Goal: Transaction & Acquisition: Purchase product/service

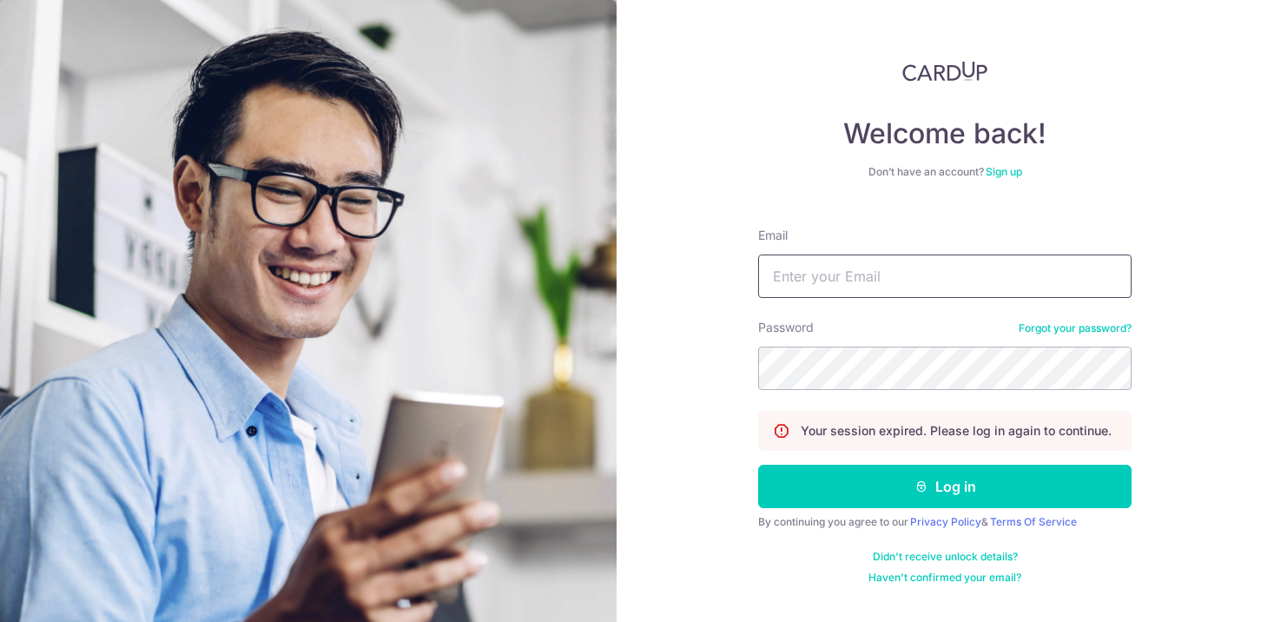
click at [862, 282] on input "Email" at bounding box center [944, 275] width 373 height 43
click at [914, 283] on input "qingzhen" at bounding box center [944, 275] width 373 height 43
type input "[EMAIL_ADDRESS][DOMAIN_NAME]"
click at [758, 465] on button "Log in" at bounding box center [944, 486] width 373 height 43
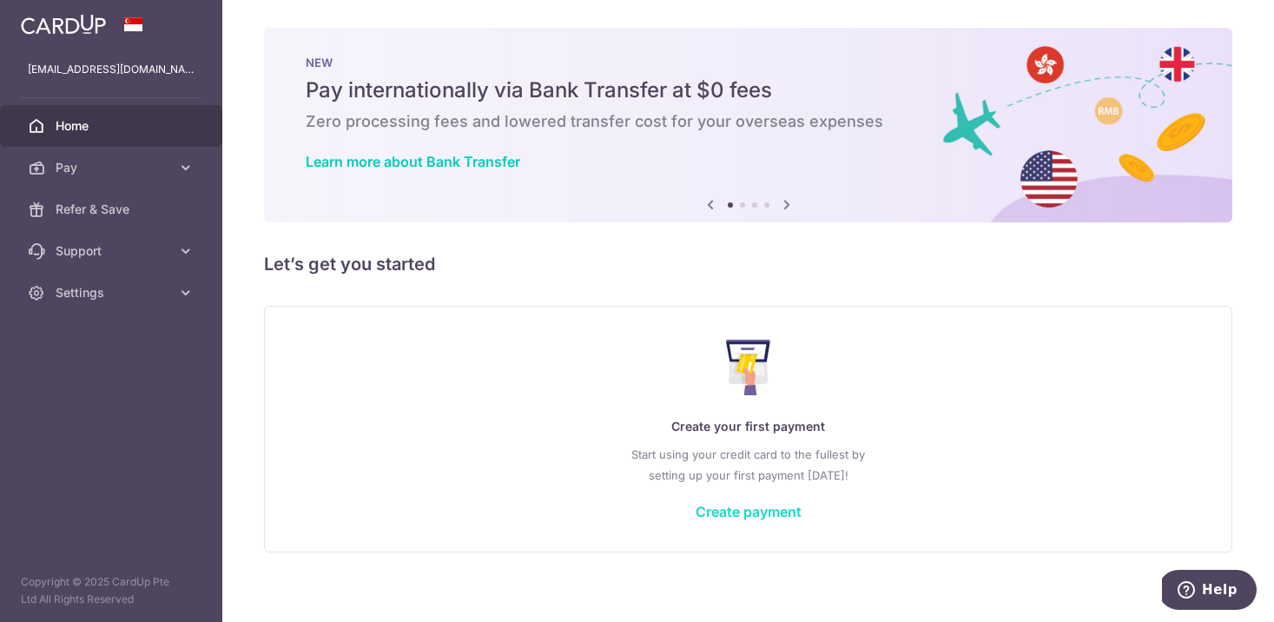
click at [738, 512] on link "Create payment" at bounding box center [749, 511] width 106 height 17
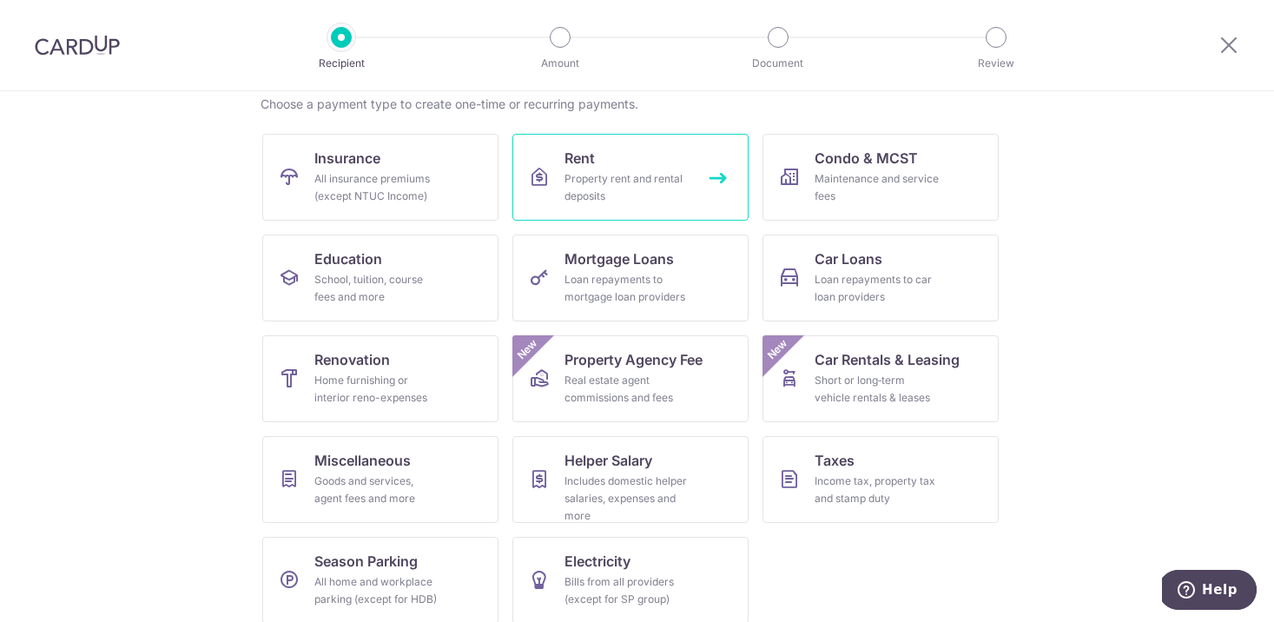
scroll to position [142, 0]
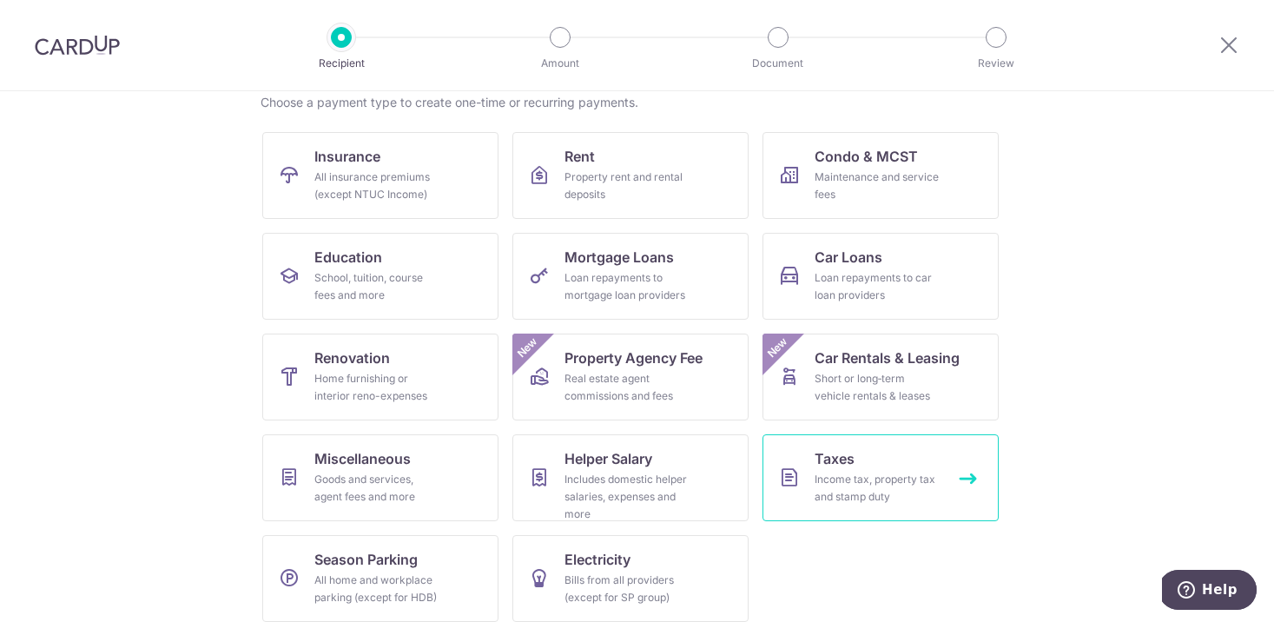
click at [852, 459] on span "Taxes" at bounding box center [835, 458] width 40 height 21
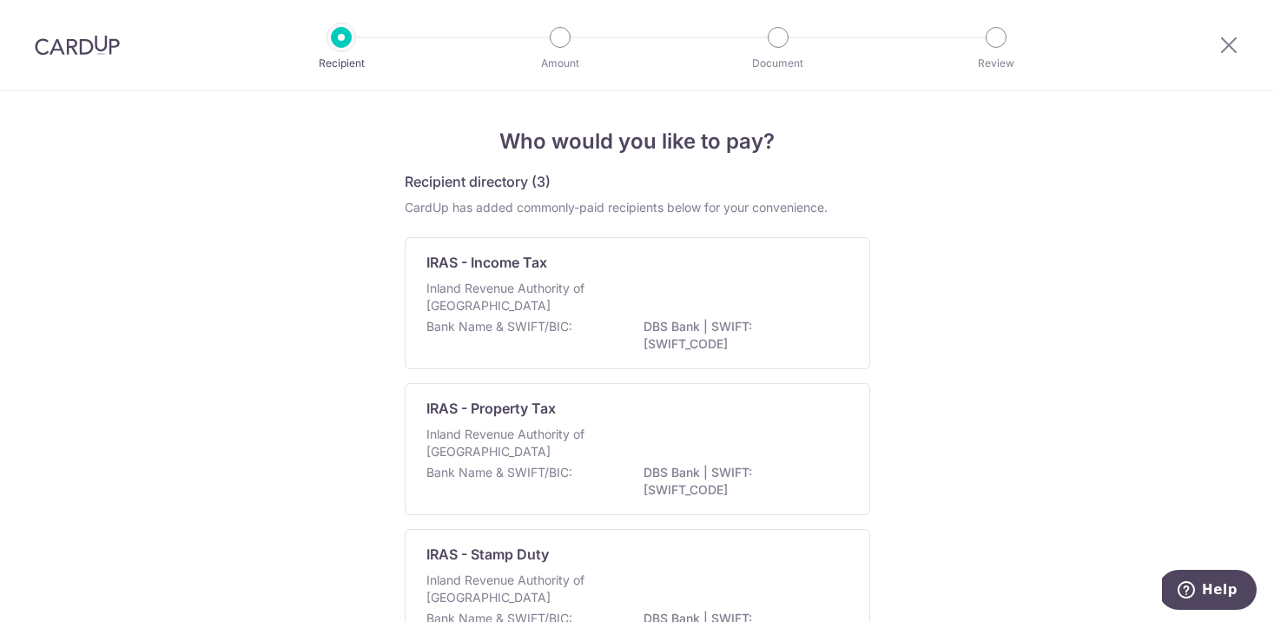
click at [67, 52] on img at bounding box center [77, 45] width 85 height 21
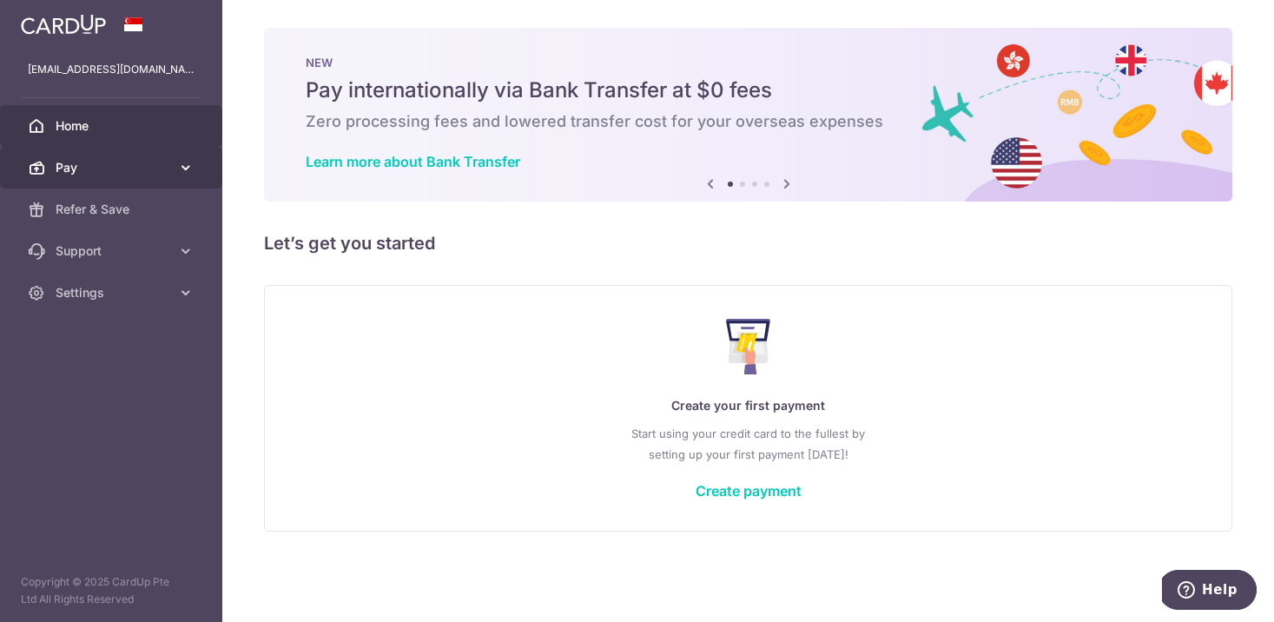
click at [94, 169] on span "Pay" at bounding box center [113, 167] width 115 height 17
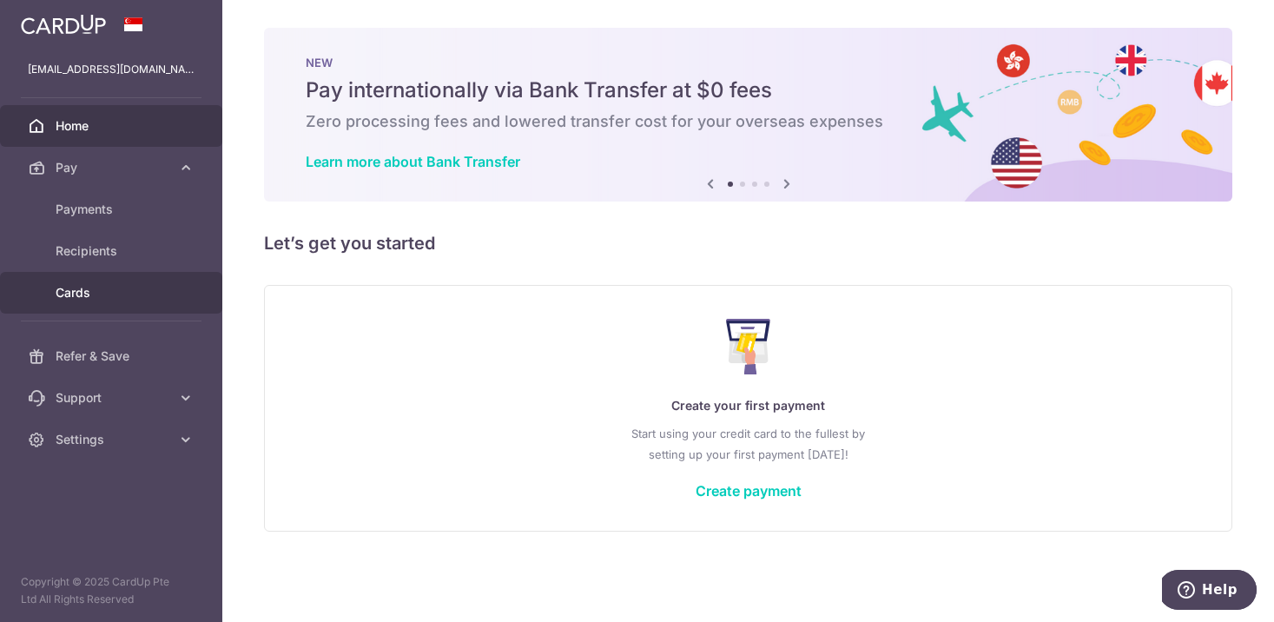
click at [113, 294] on span "Cards" at bounding box center [113, 292] width 115 height 17
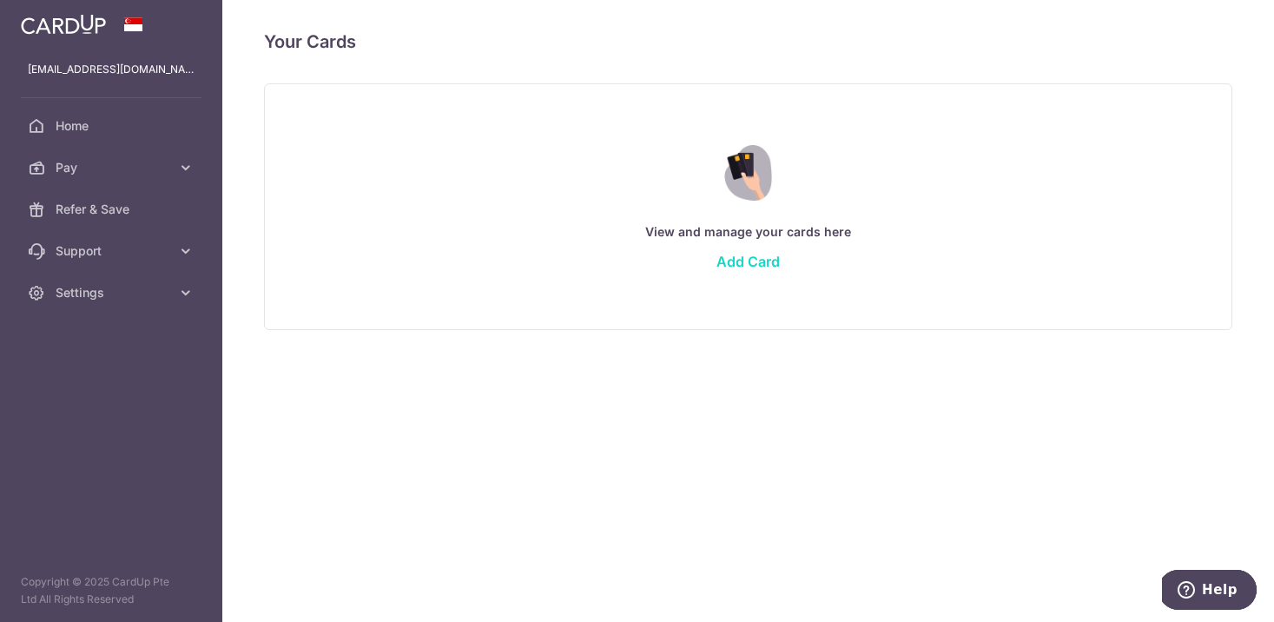
click at [746, 260] on link "Add Card" at bounding box center [748, 261] width 63 height 17
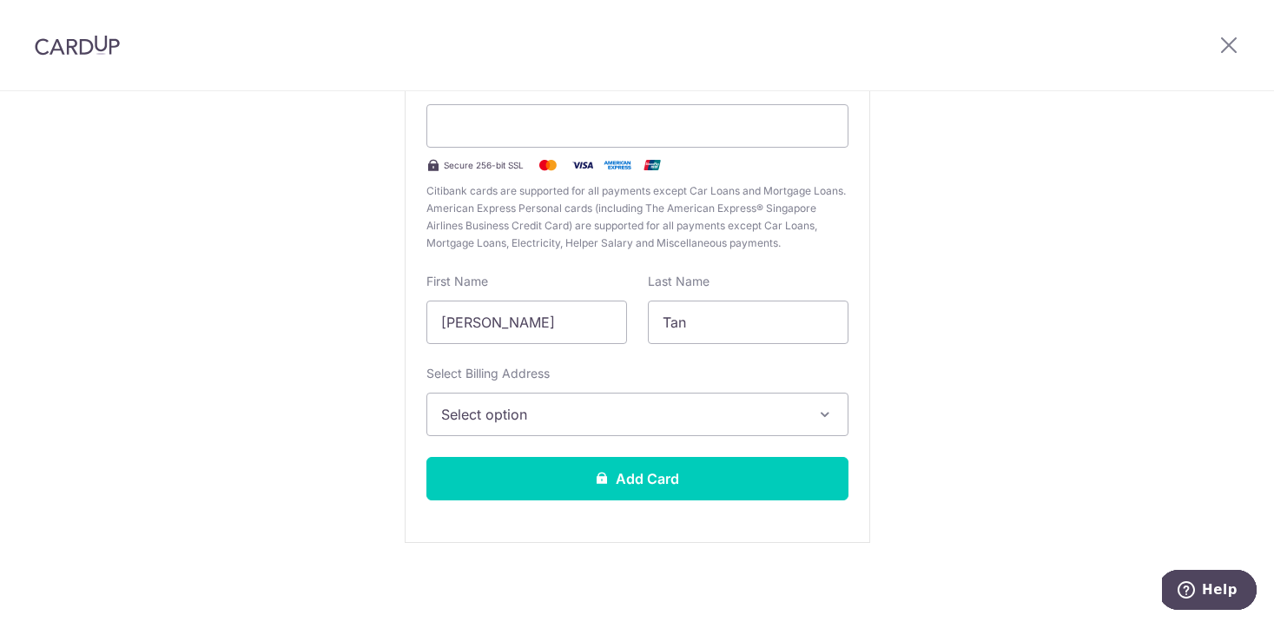
scroll to position [199, 0]
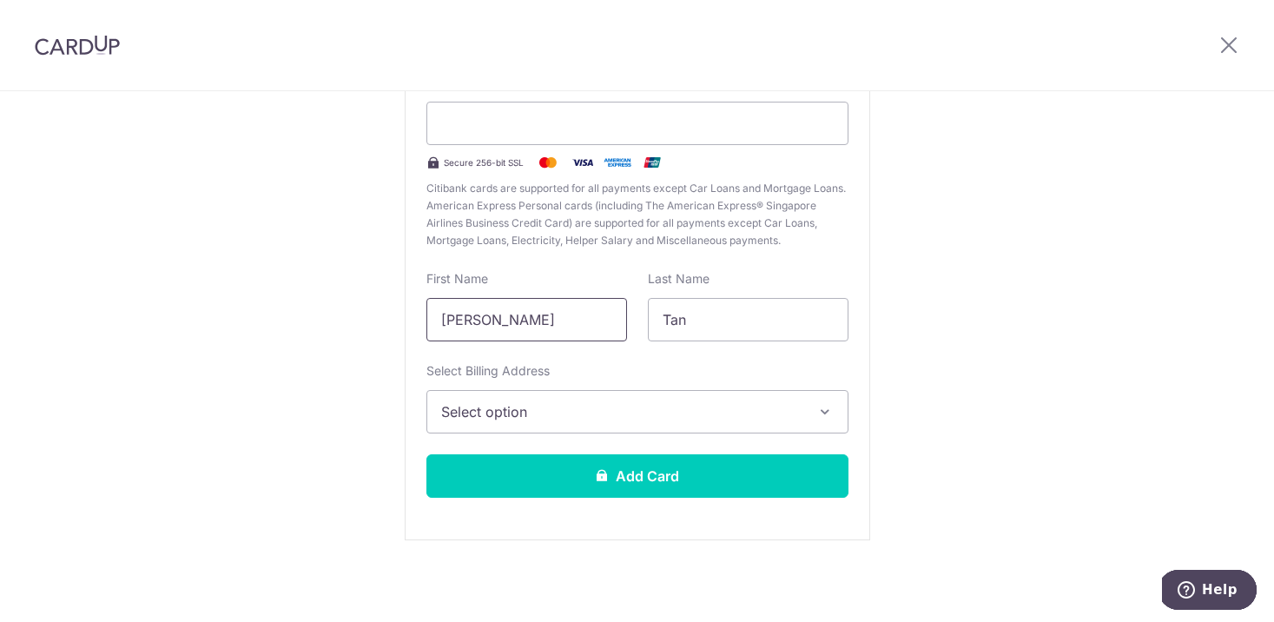
click at [503, 317] on input "Qing Zhen" at bounding box center [526, 319] width 201 height 43
type input "QING ZHEN"
type input "TAN"
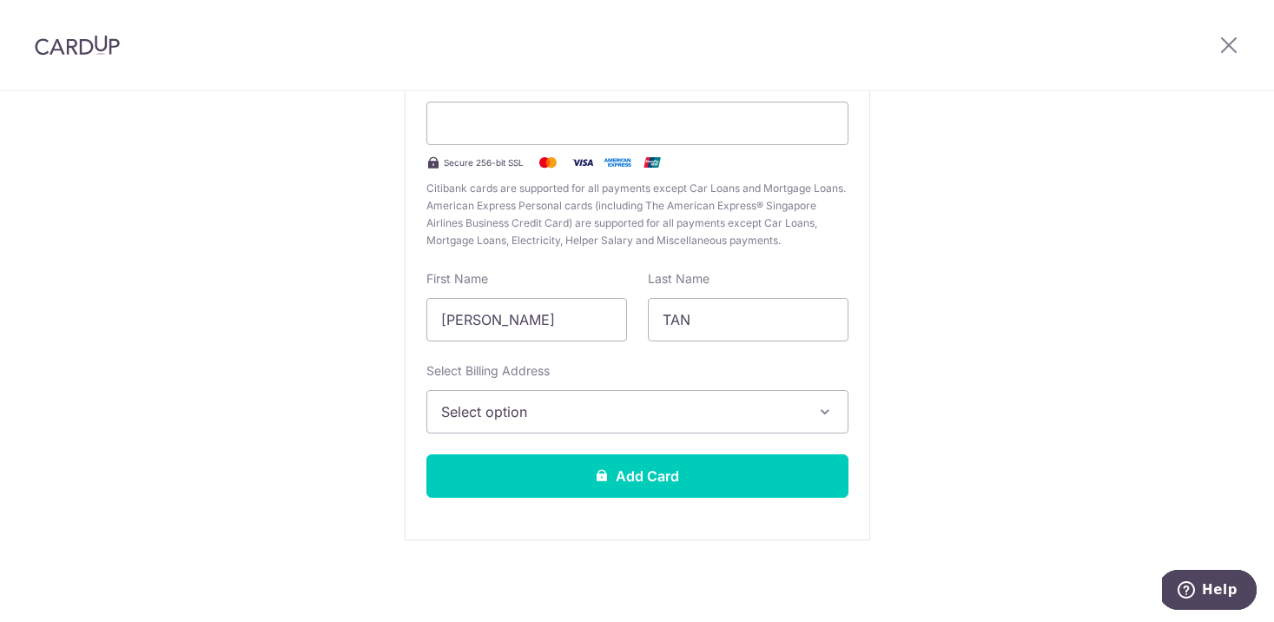
click at [492, 413] on span "Select option" at bounding box center [621, 411] width 361 height 21
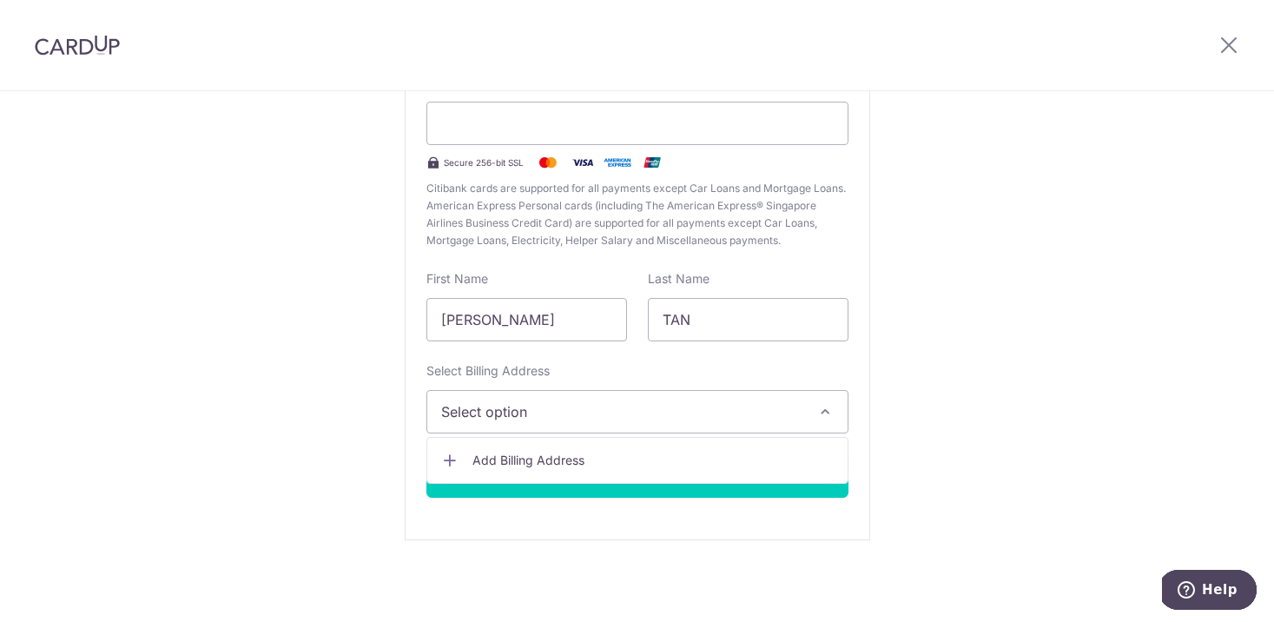
click at [496, 458] on span "Add Billing Address" at bounding box center [652, 460] width 361 height 17
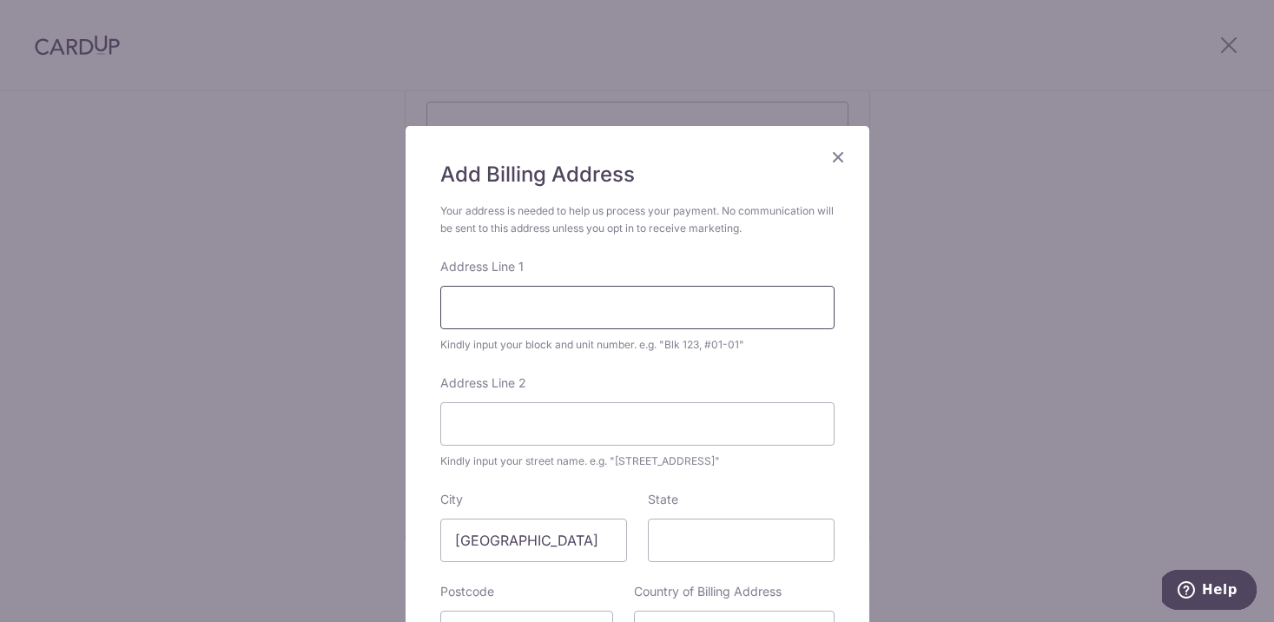
click at [500, 293] on input "Address Line 1" at bounding box center [637, 307] width 394 height 43
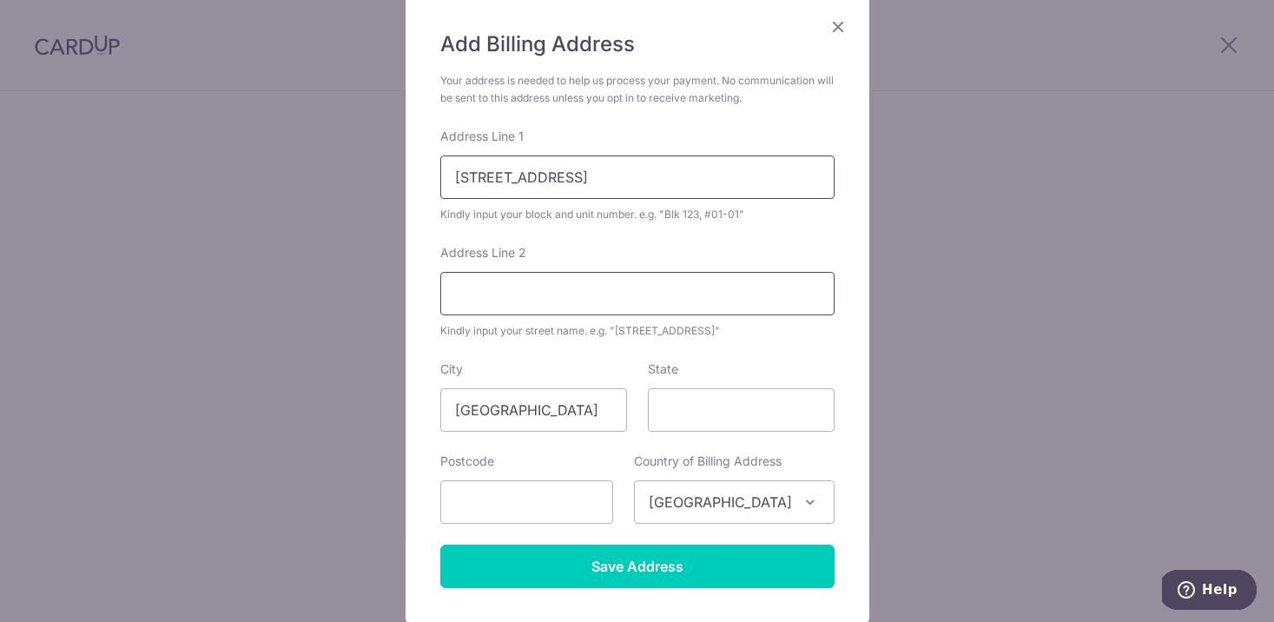
scroll to position [131, 0]
type input "200 PASIR PANJANG ROAD #03-18"
click at [684, 425] on input "State" at bounding box center [741, 408] width 187 height 43
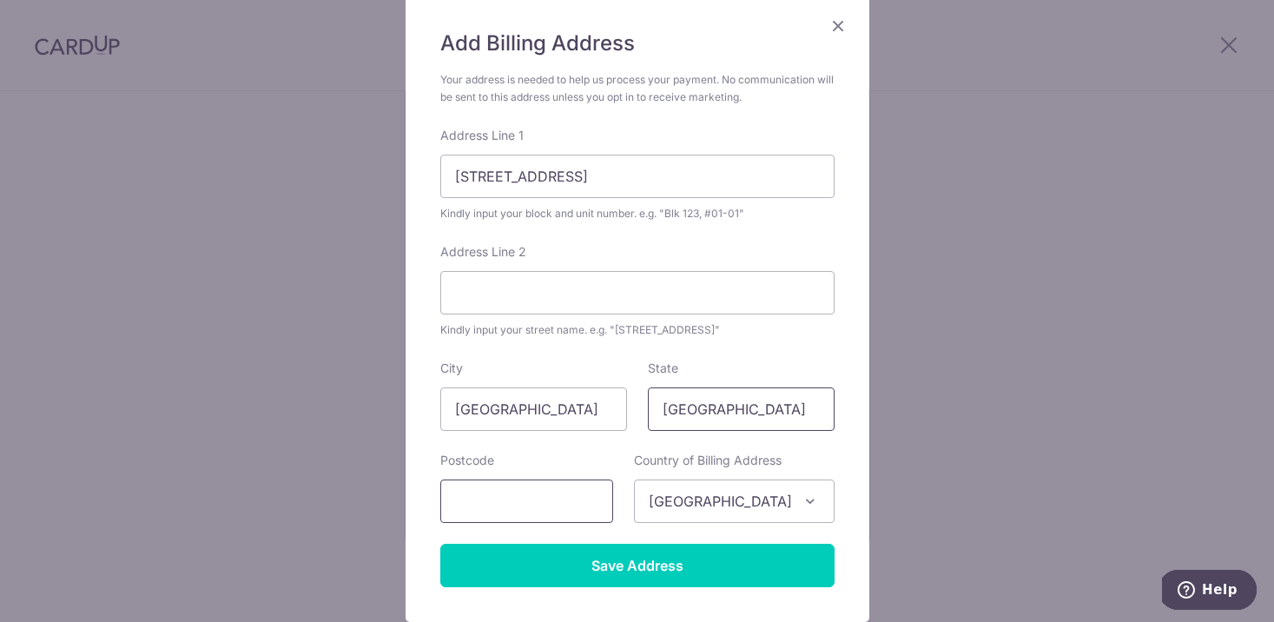
type input "SINGAPORE"
click at [560, 498] on input "text" at bounding box center [526, 500] width 173 height 43
type input "118571"
drag, startPoint x: 635, startPoint y: 179, endPoint x: 487, endPoint y: 172, distance: 147.8
click at [487, 172] on input "200 PASIR PANJANG ROAD #03-18" at bounding box center [637, 176] width 394 height 43
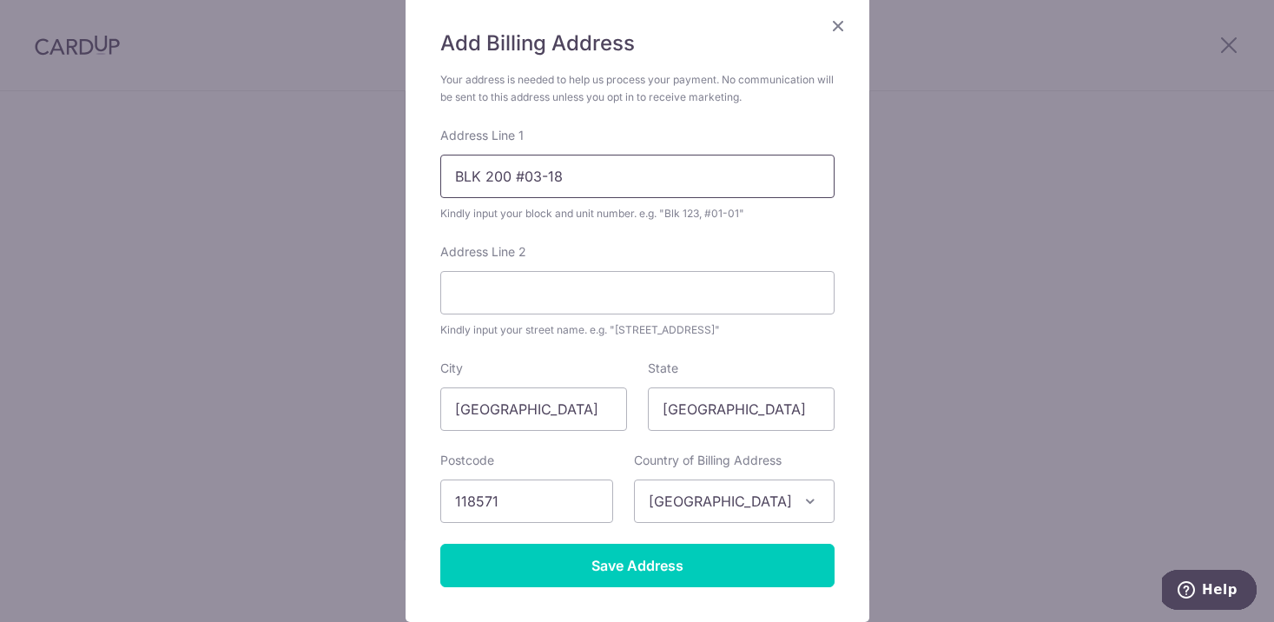
click at [511, 180] on input "BLK 200 #03-18" at bounding box center [637, 176] width 394 height 43
click at [572, 292] on input "Address Line 2" at bounding box center [637, 292] width 394 height 43
drag, startPoint x: 519, startPoint y: 177, endPoint x: 431, endPoint y: 174, distance: 88.7
click at [431, 174] on div "Add Billing Address Your address is needed to help us process your payment. No …" at bounding box center [638, 308] width 464 height 627
type input "#03-18"
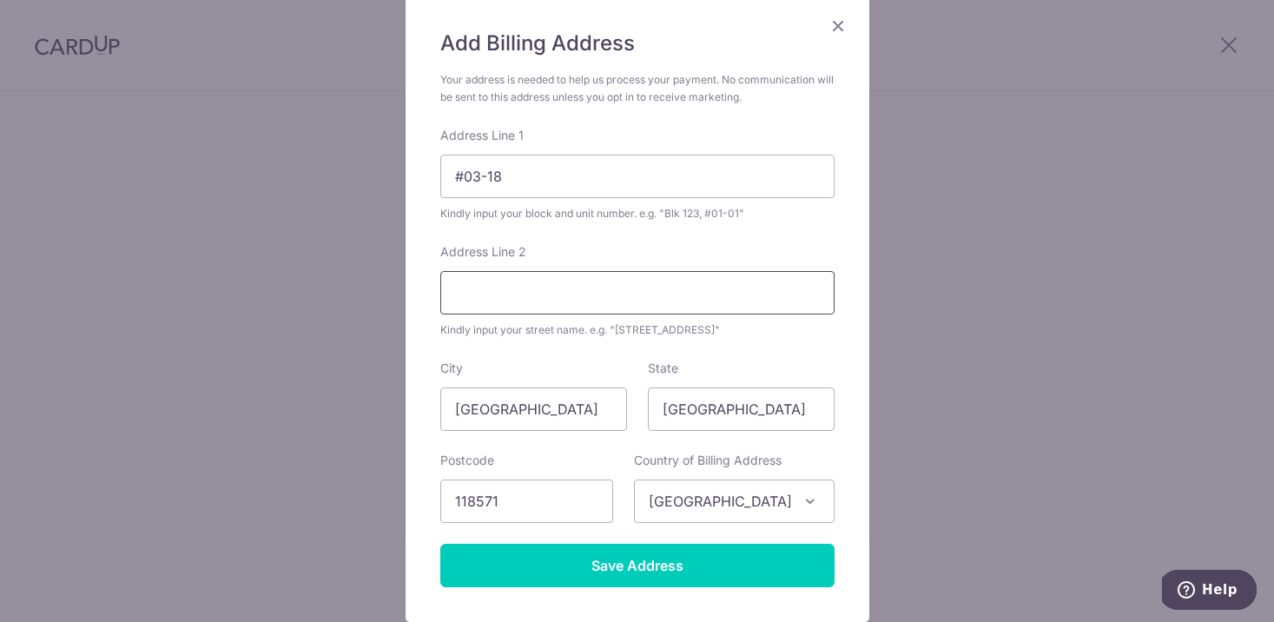
click at [528, 294] on input "Address Line 2" at bounding box center [637, 292] width 394 height 43
type input "200 PASIR PANJANG ROAD"
click at [453, 181] on input "#03-18" at bounding box center [637, 176] width 394 height 43
click at [458, 182] on input "200, #03-18" at bounding box center [637, 176] width 394 height 43
click at [467, 182] on input "200, #03-18" at bounding box center [637, 176] width 394 height 43
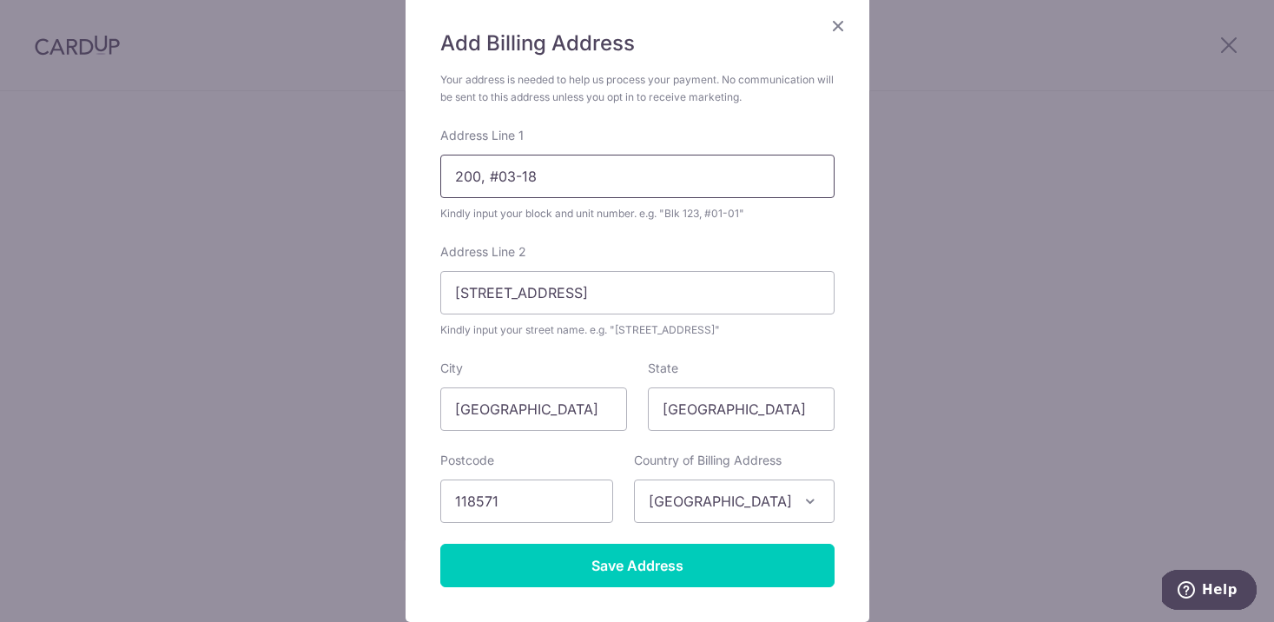
click at [467, 182] on input "200, #03-18" at bounding box center [637, 176] width 394 height 43
type input "#03-18"
click at [638, 232] on form "Your address is needed to help us process your payment. No communication will b…" at bounding box center [637, 329] width 394 height 516
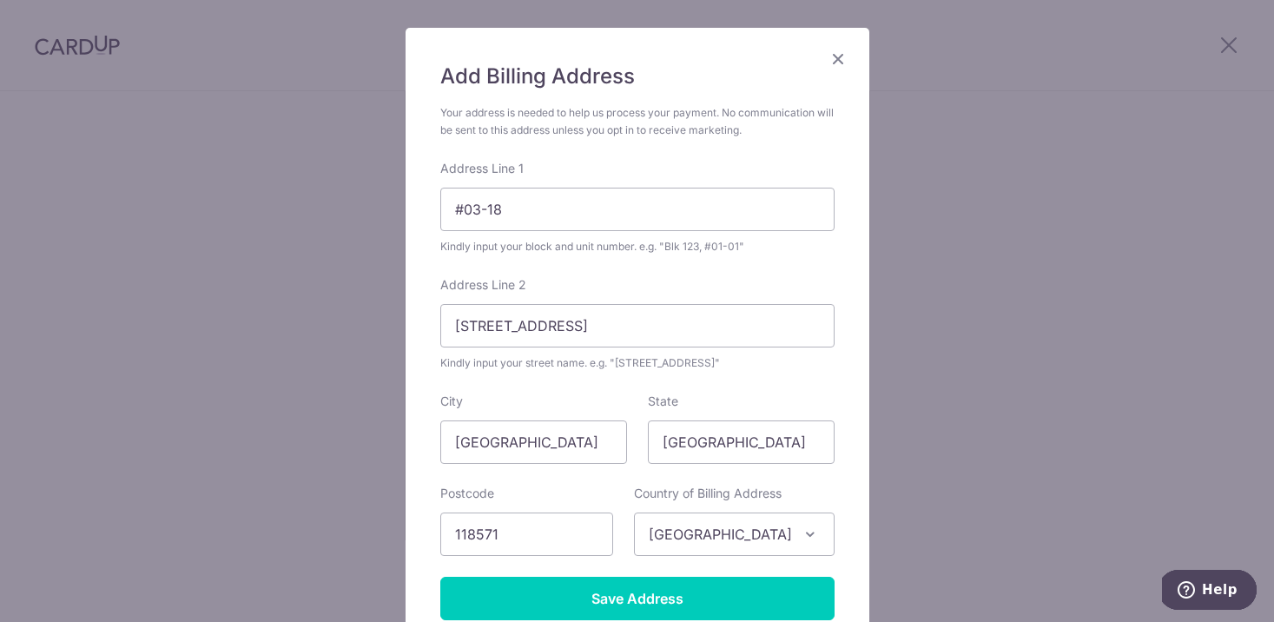
scroll to position [257, 0]
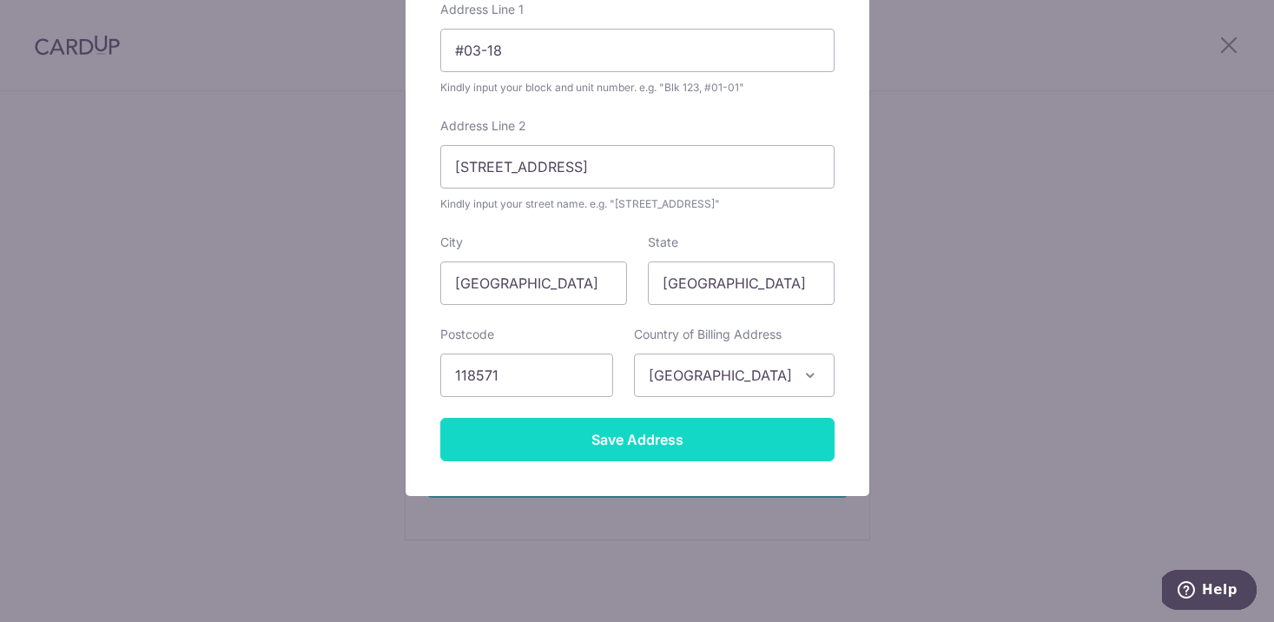
click at [631, 439] on input "Save Address" at bounding box center [637, 439] width 394 height 43
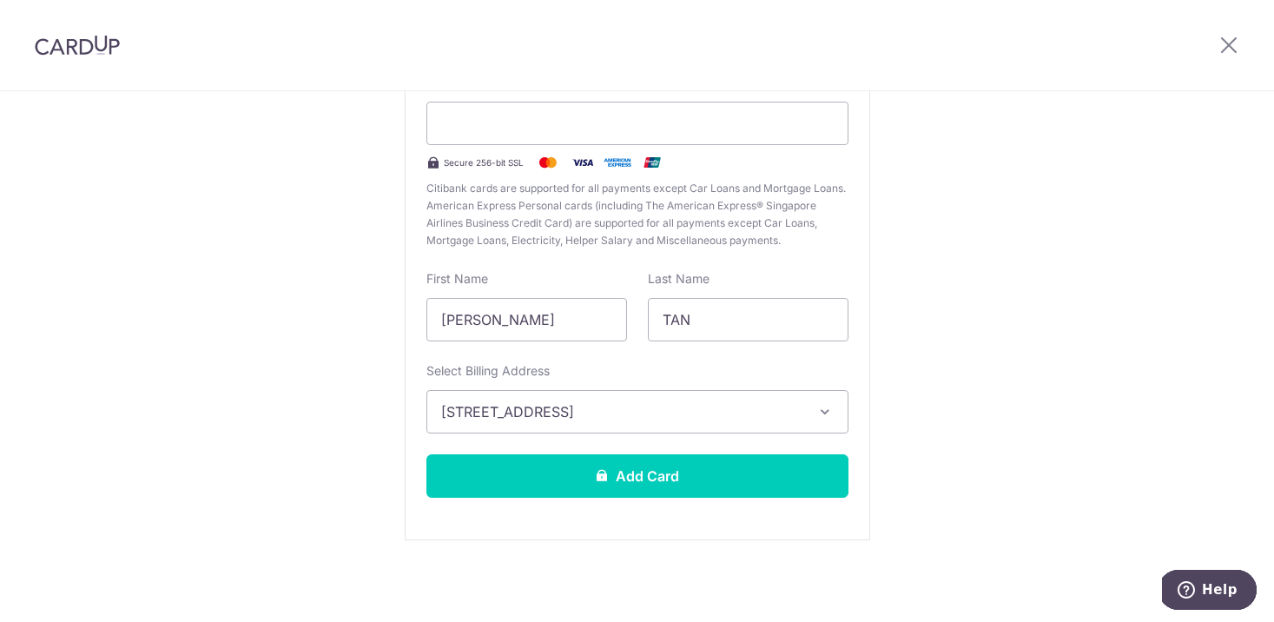
click at [996, 312] on div "New Card Details New card details Card Secure 256-bit SSL Citibank cards are su…" at bounding box center [637, 257] width 1274 height 730
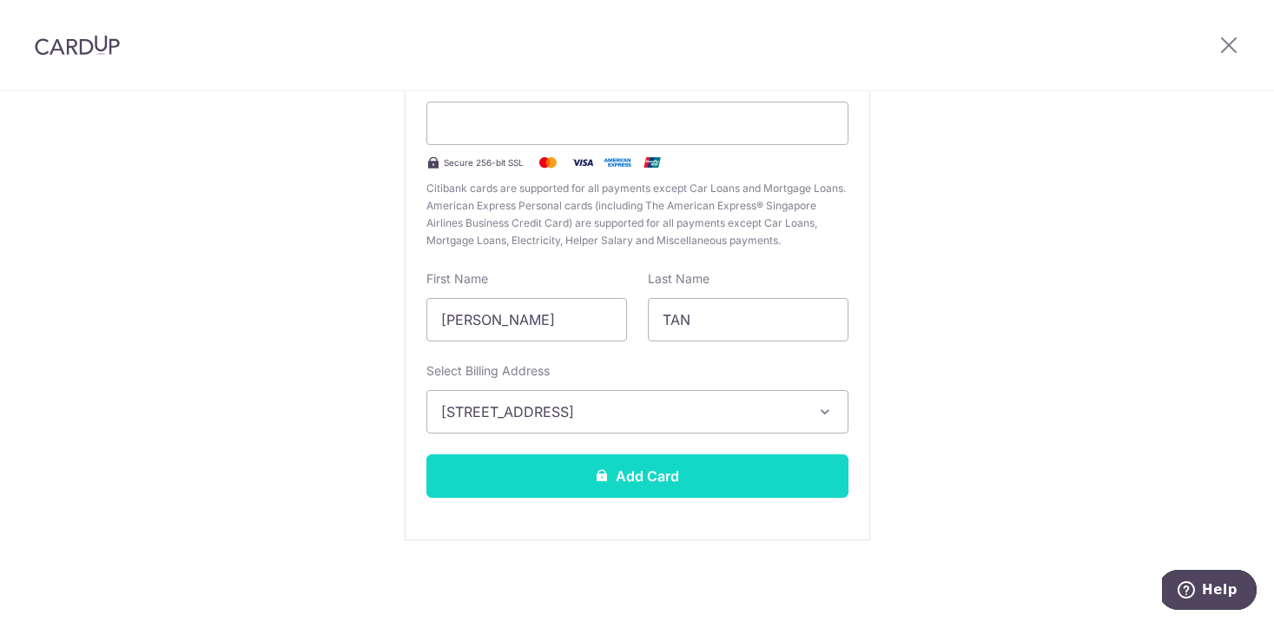
click at [659, 470] on button "Add Card" at bounding box center [637, 475] width 422 height 43
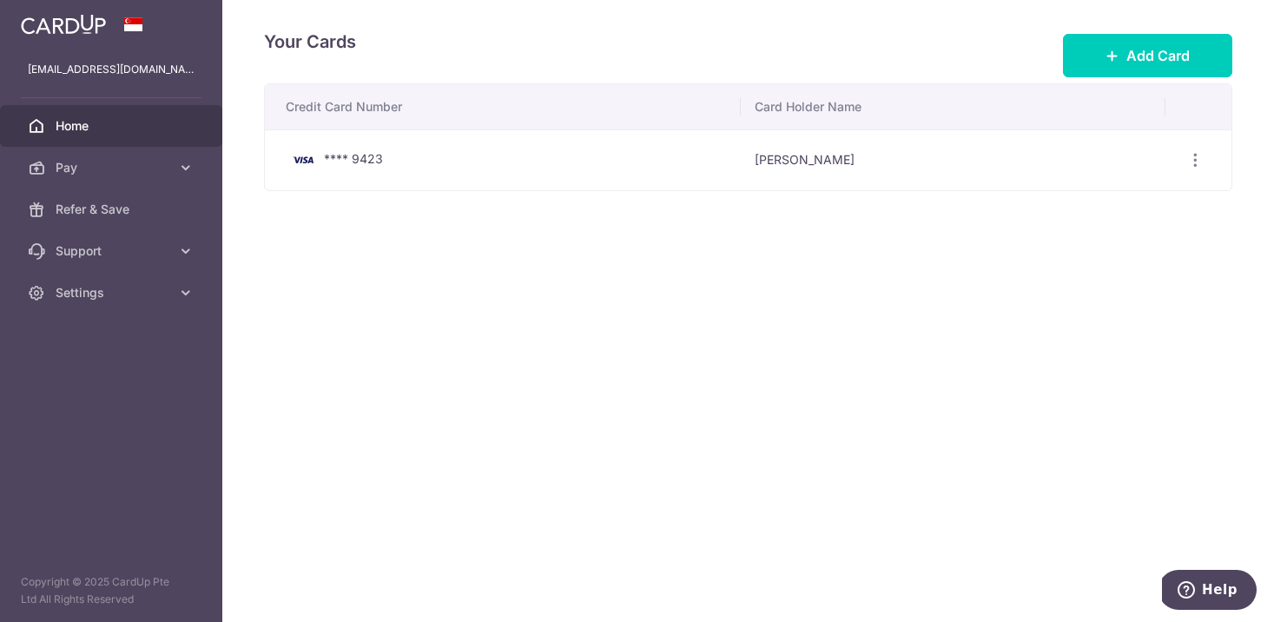
click at [102, 129] on span "Home" at bounding box center [113, 125] width 115 height 17
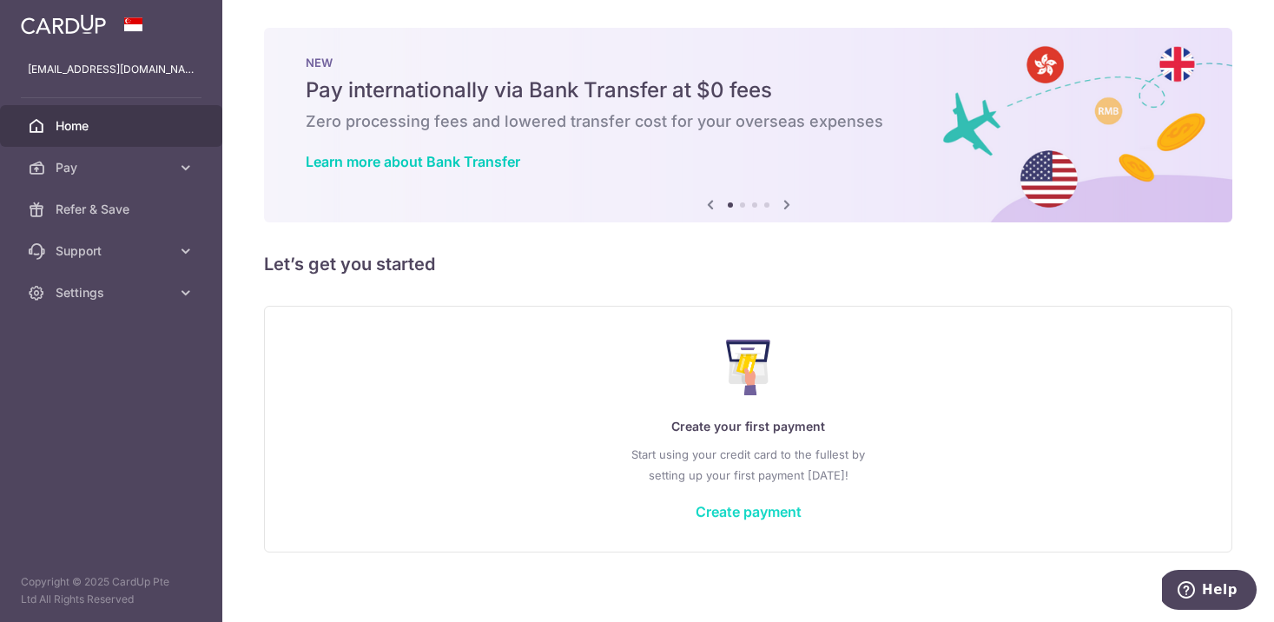
click at [761, 510] on link "Create payment" at bounding box center [749, 511] width 106 height 17
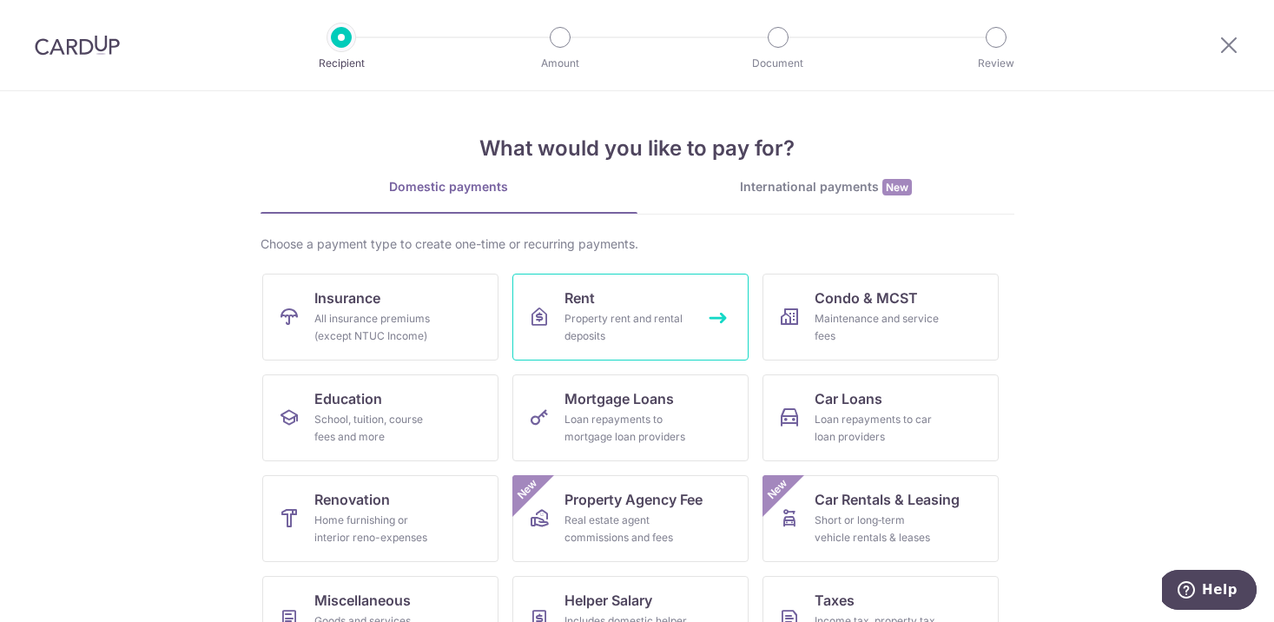
click at [722, 322] on link "Rent Property rent and rental deposits" at bounding box center [630, 317] width 236 height 87
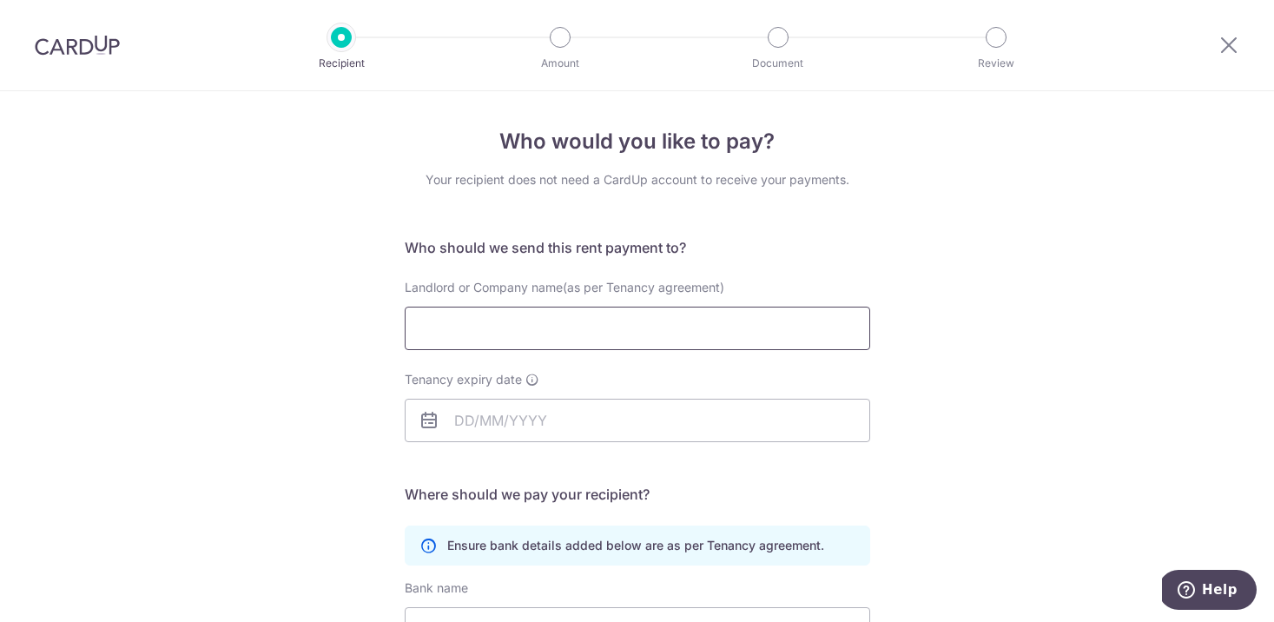
click at [722, 322] on input "Landlord or Company name(as per Tenancy agreement)" at bounding box center [638, 328] width 466 height 43
type input "AZABU INVESTMENTS PTE. LTD."
click at [495, 421] on input "Tenancy expiry date" at bounding box center [638, 420] width 466 height 43
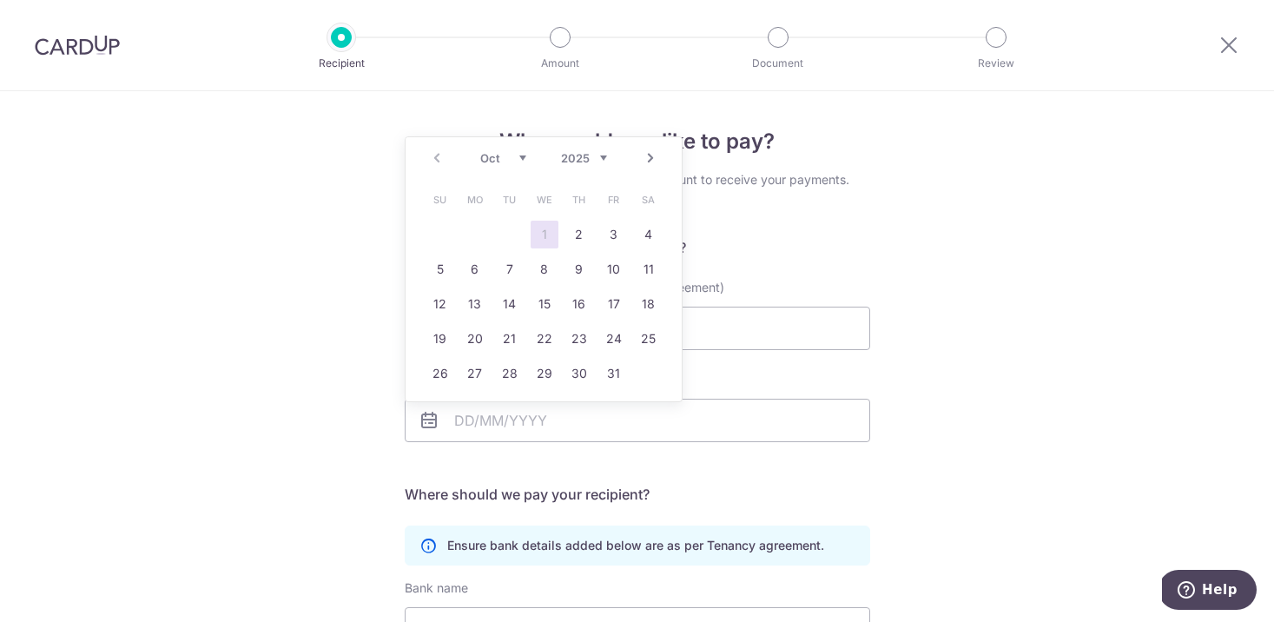
click at [605, 159] on select "2025 2026 2027 2028 2029 2030 2031 2032 2033 2034 2035" at bounding box center [584, 158] width 46 height 14
click at [523, 158] on select "Jan Feb Mar Apr May Jun Jul Aug Sep Oct Nov Dec" at bounding box center [503, 158] width 46 height 14
click at [550, 370] on link "31" at bounding box center [545, 374] width 28 height 28
type input "31/01/2029"
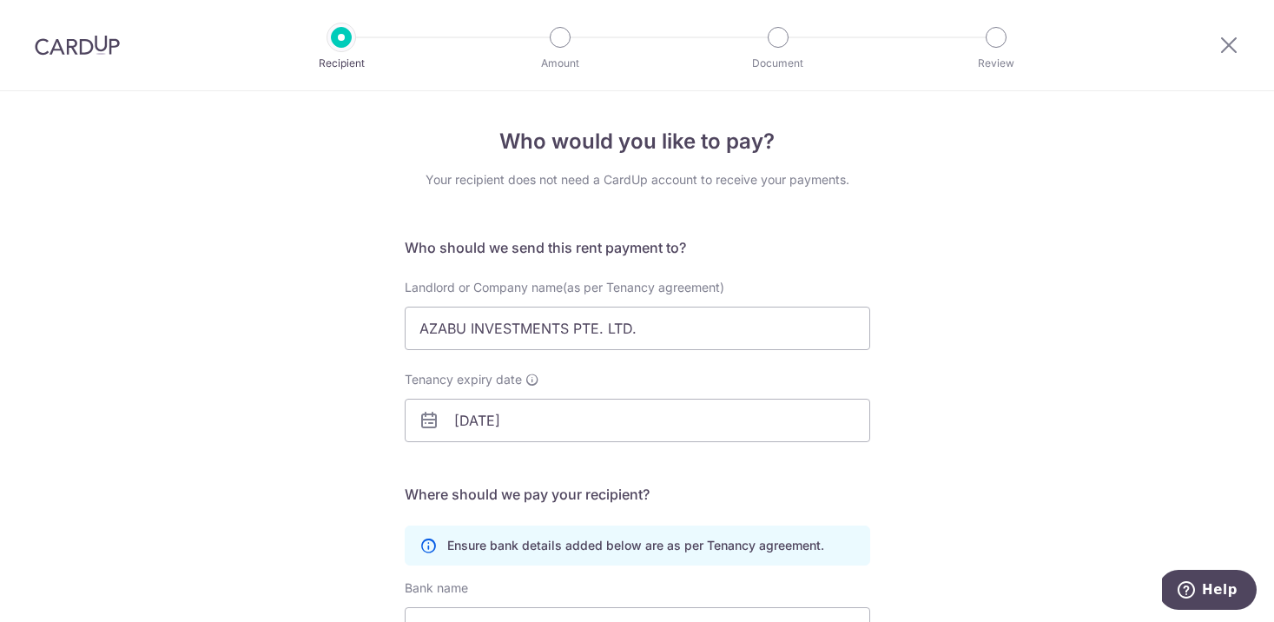
click at [368, 393] on div "Who would you like to pay? Your recipient does not need a CardUp account to rec…" at bounding box center [637, 504] width 1274 height 827
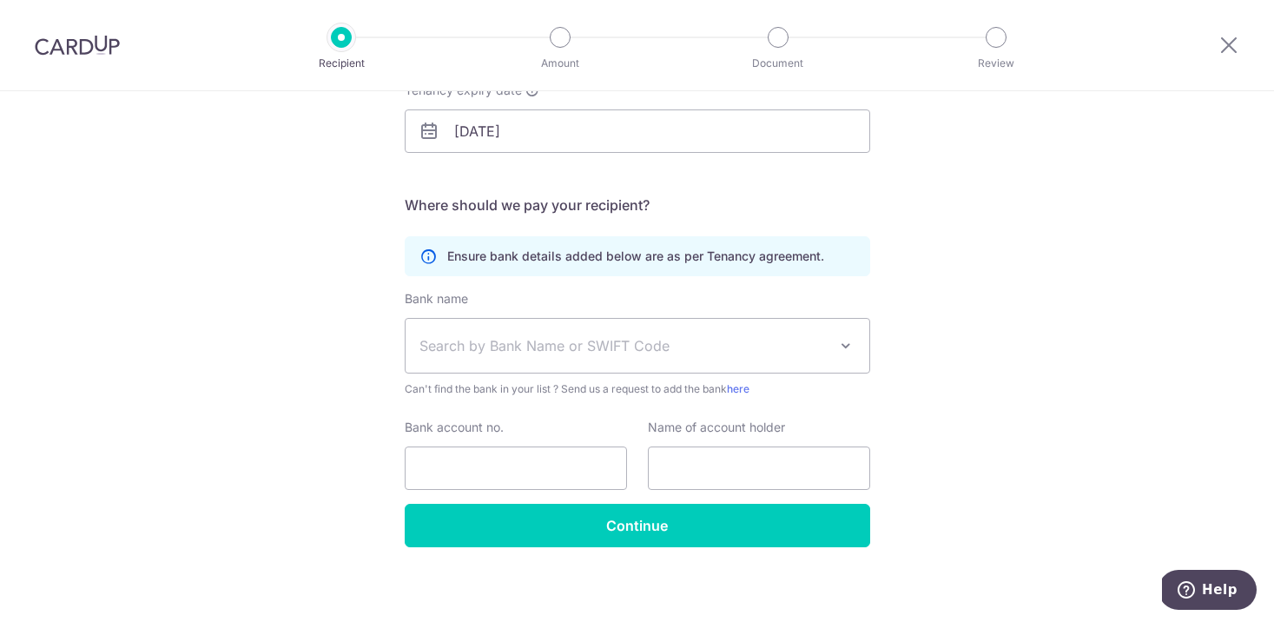
scroll to position [296, 0]
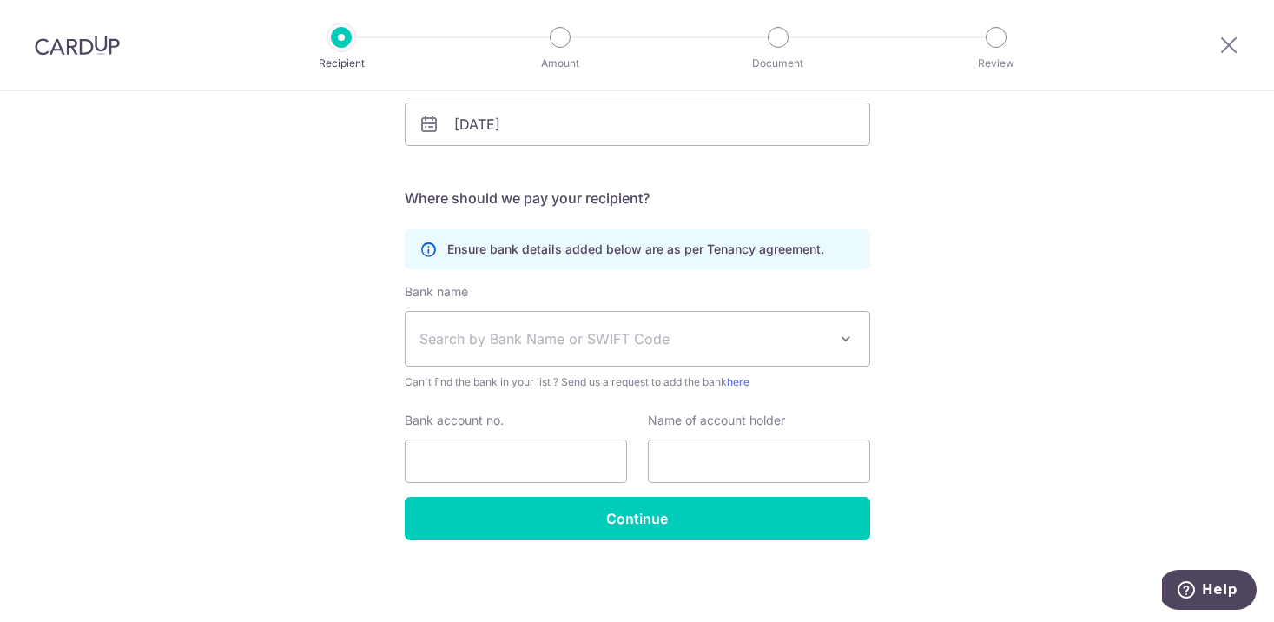
click at [531, 337] on span "Search by Bank Name or SWIFT Code" at bounding box center [624, 338] width 408 height 21
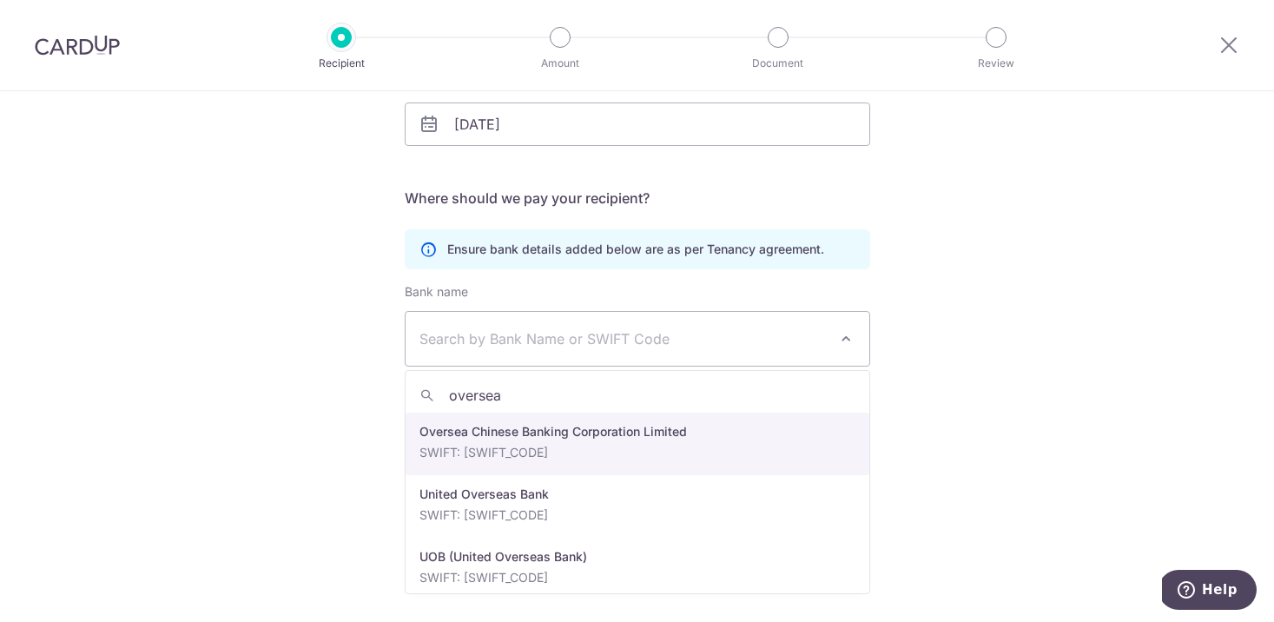
type input "oversea"
select select "12"
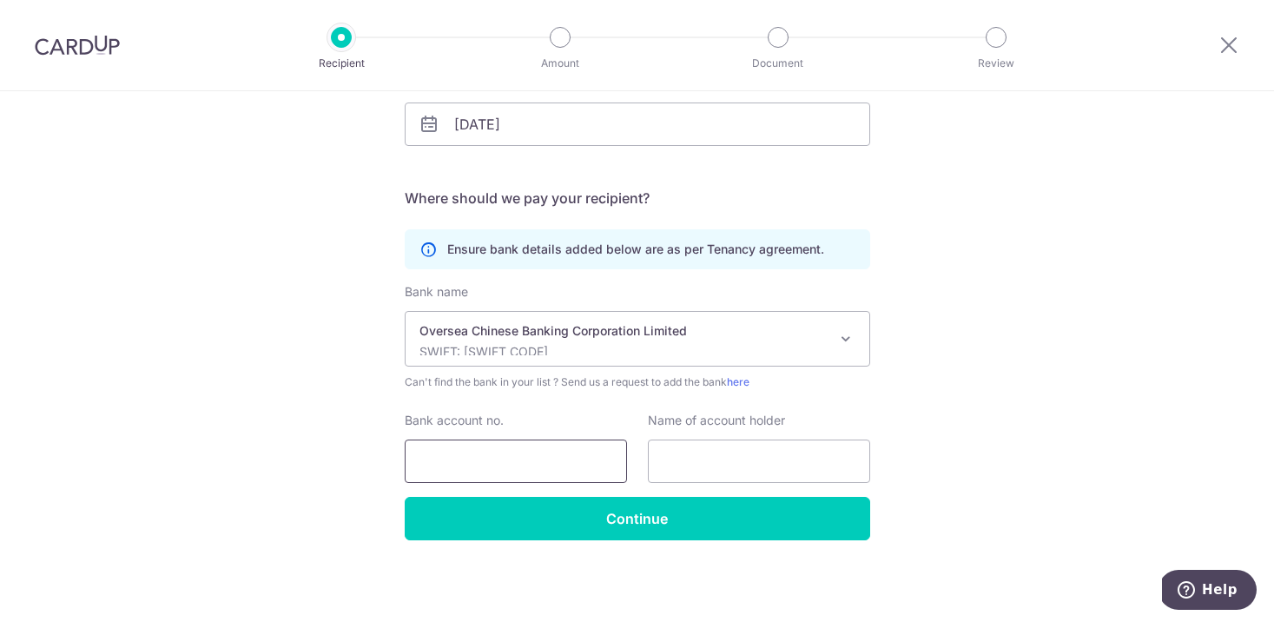
click at [519, 460] on input "Bank account no." at bounding box center [516, 460] width 222 height 43
paste input "517160289001"
click at [422, 460] on input "517160289001" at bounding box center [516, 460] width 222 height 43
type input "517160289001"
click at [766, 470] on input "text" at bounding box center [759, 460] width 222 height 43
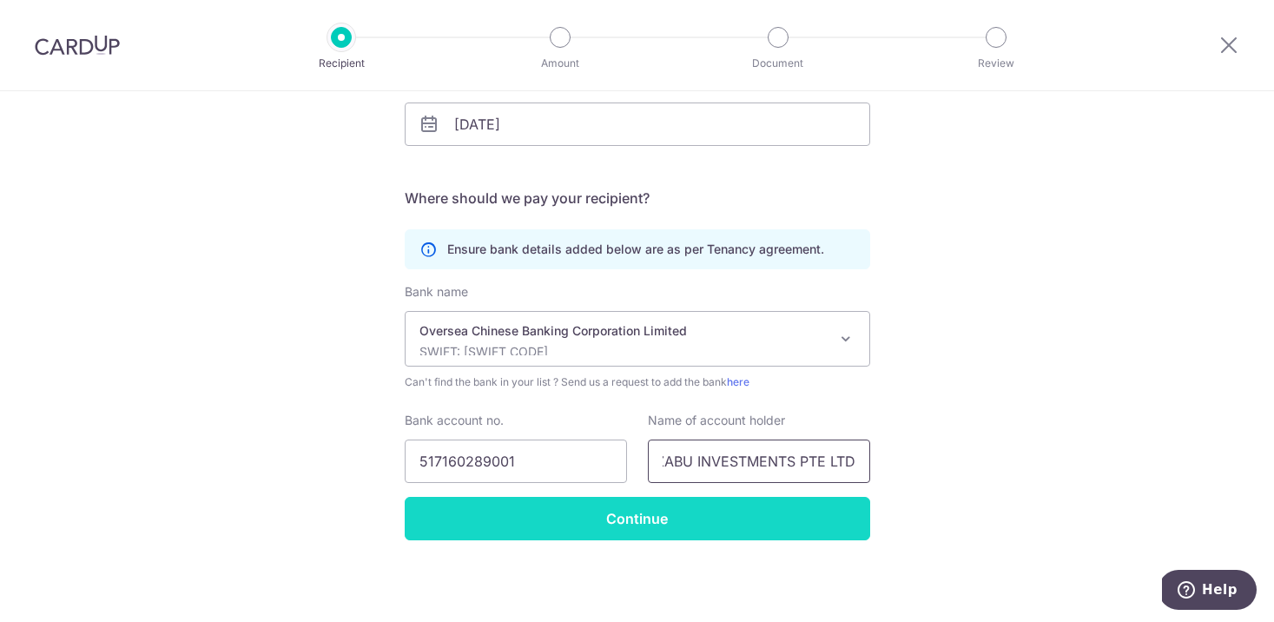
type input "AZABU INVESTMENTS PTE LTD"
click at [613, 527] on input "Continue" at bounding box center [638, 518] width 466 height 43
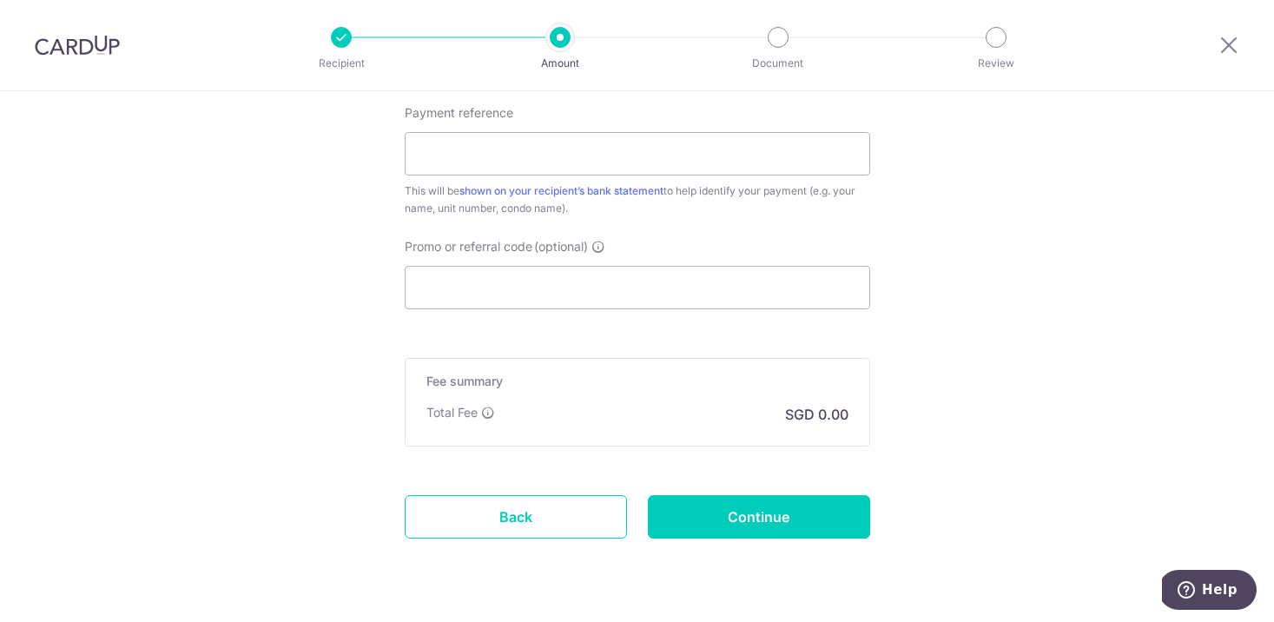
scroll to position [992, 0]
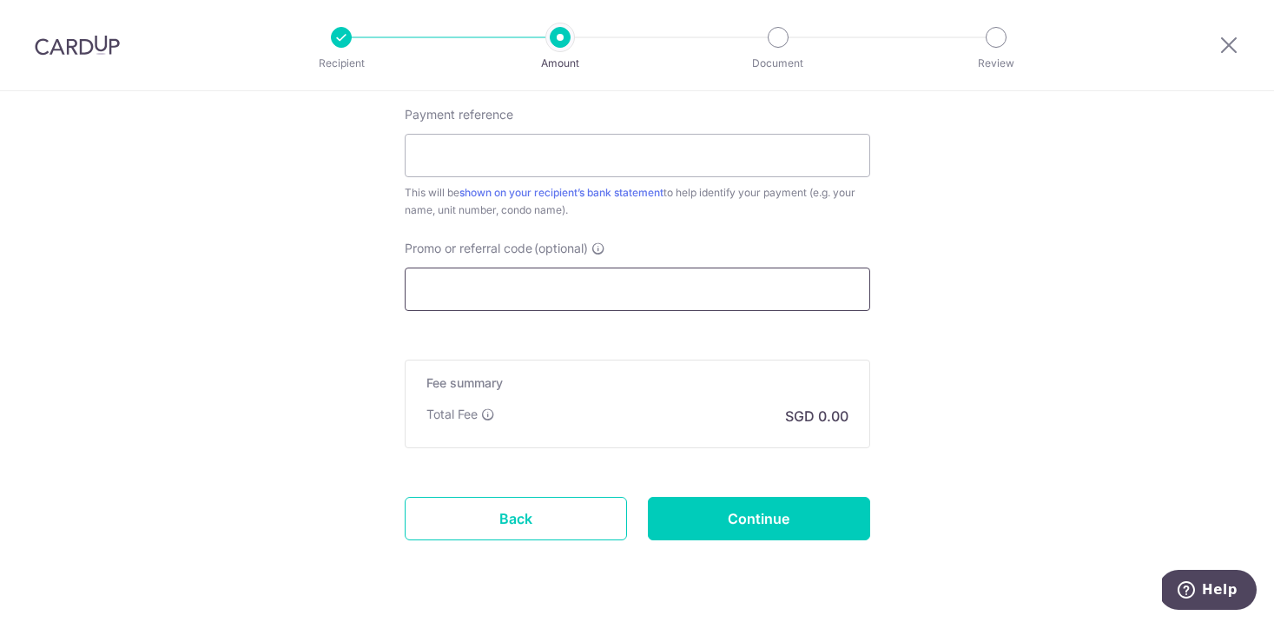
click at [525, 285] on input "Promo or referral code (optional)" at bounding box center [638, 289] width 466 height 43
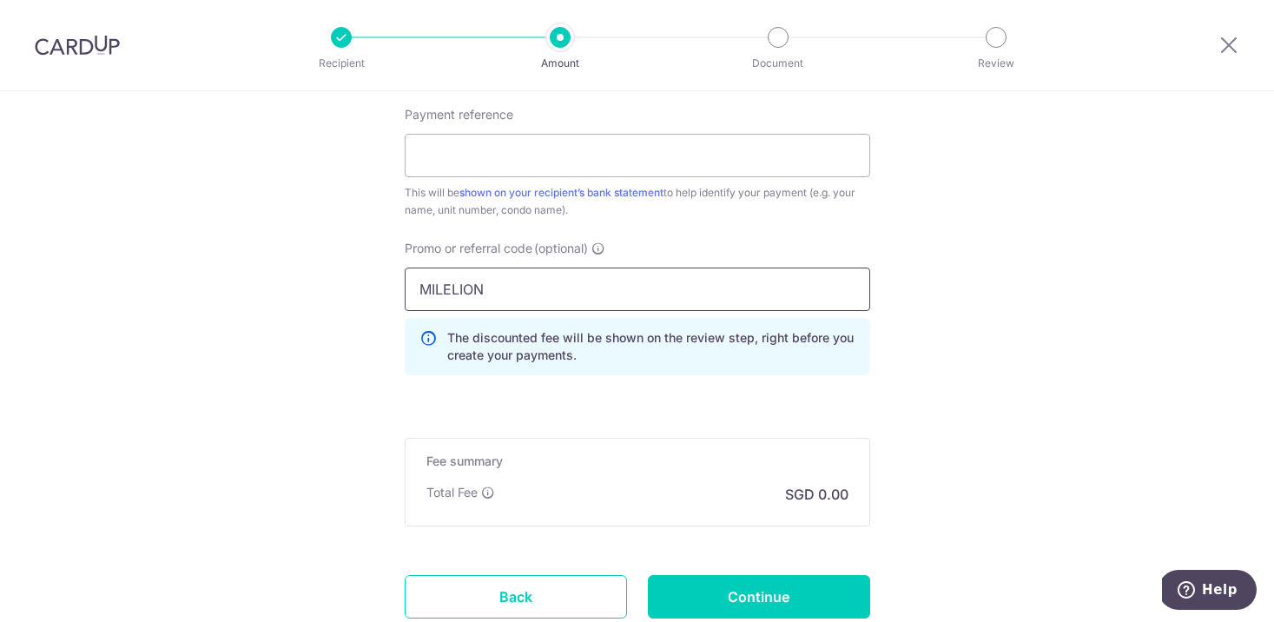
type input "MILELION"
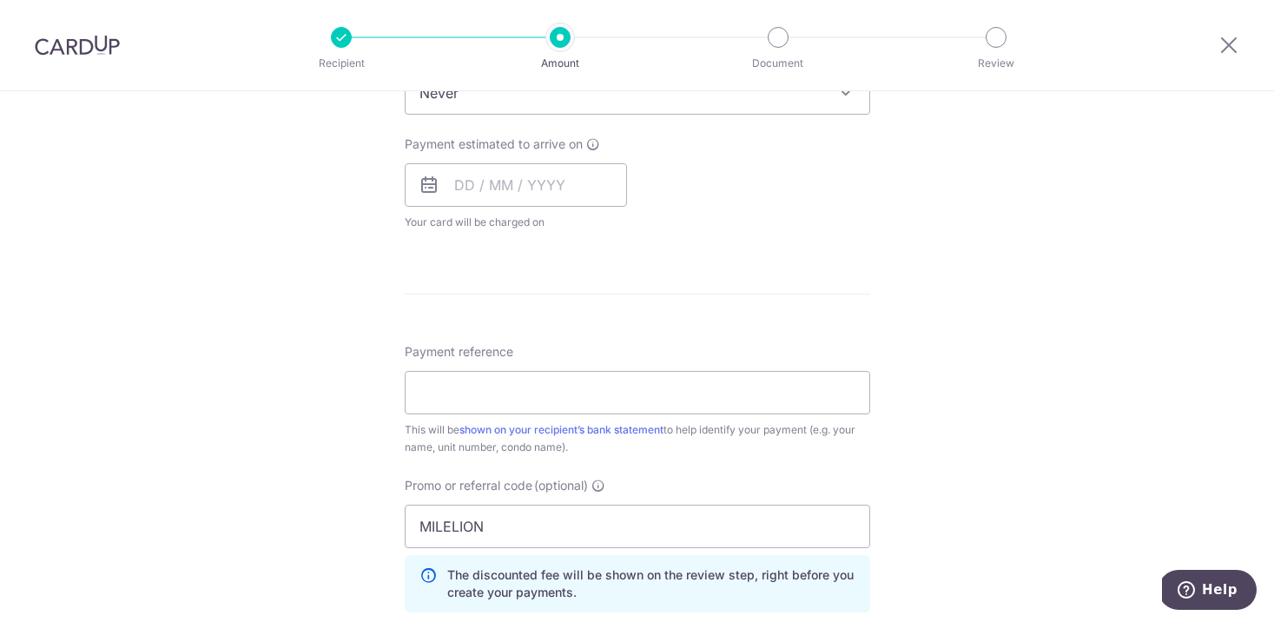
scroll to position [753, 0]
click at [569, 400] on input "Payment reference" at bounding box center [638, 394] width 466 height 43
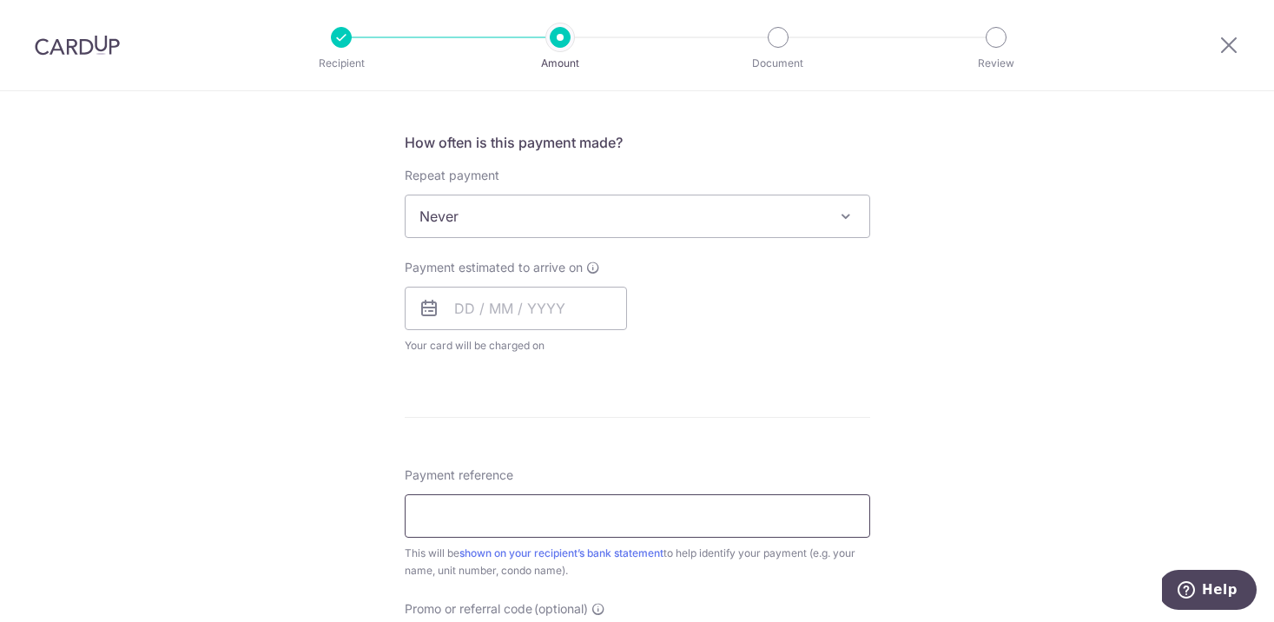
scroll to position [601, 0]
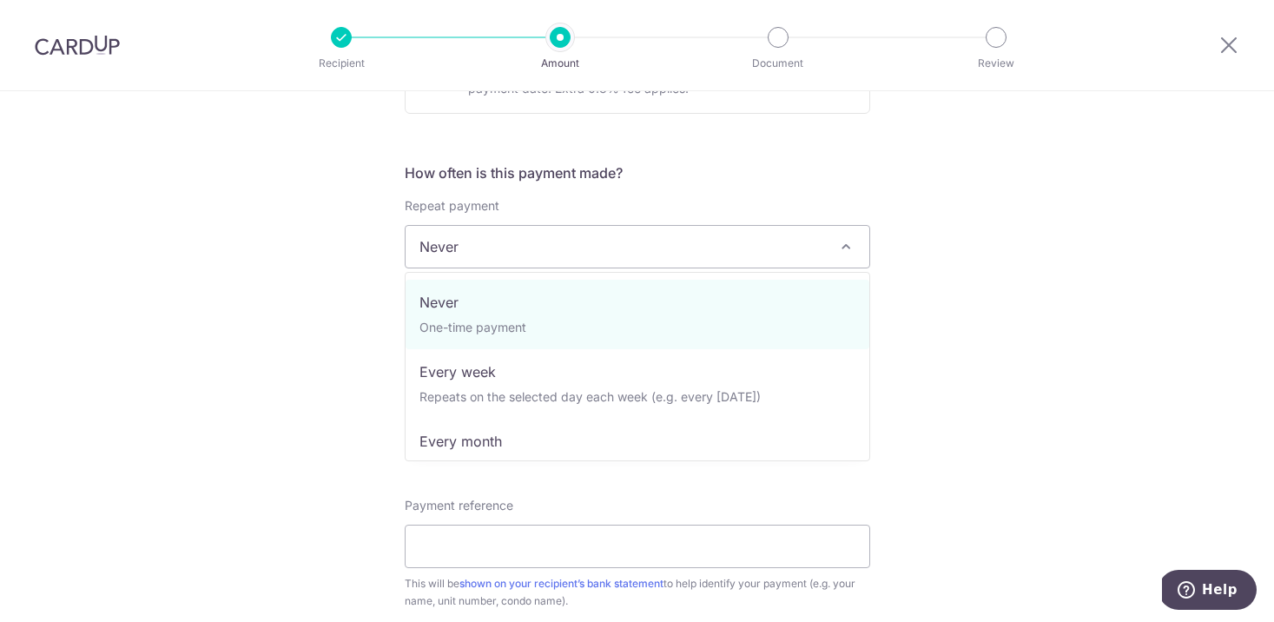
click at [646, 249] on span "Never" at bounding box center [638, 247] width 464 height 42
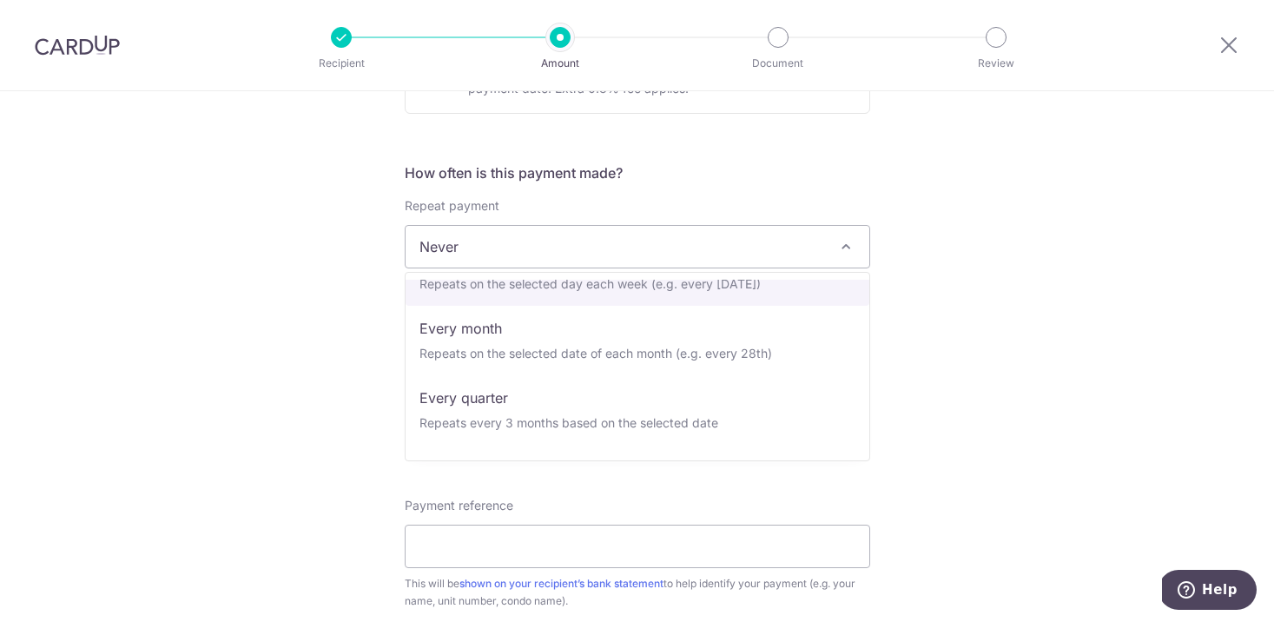
scroll to position [116, 0]
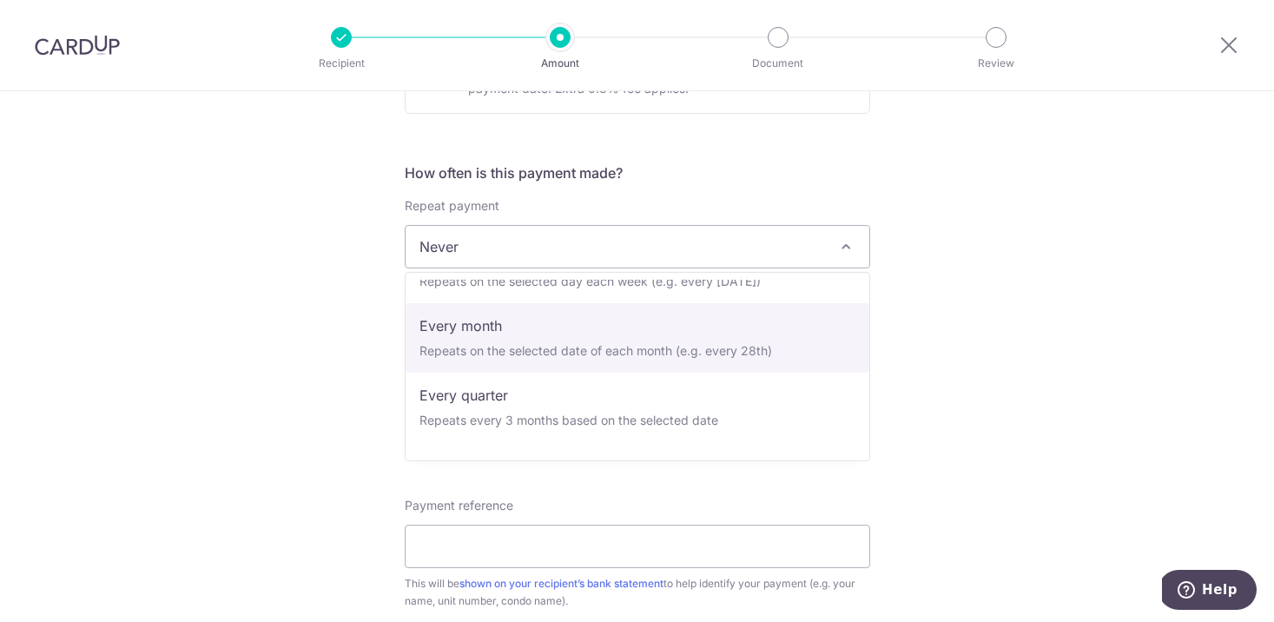
select select "3"
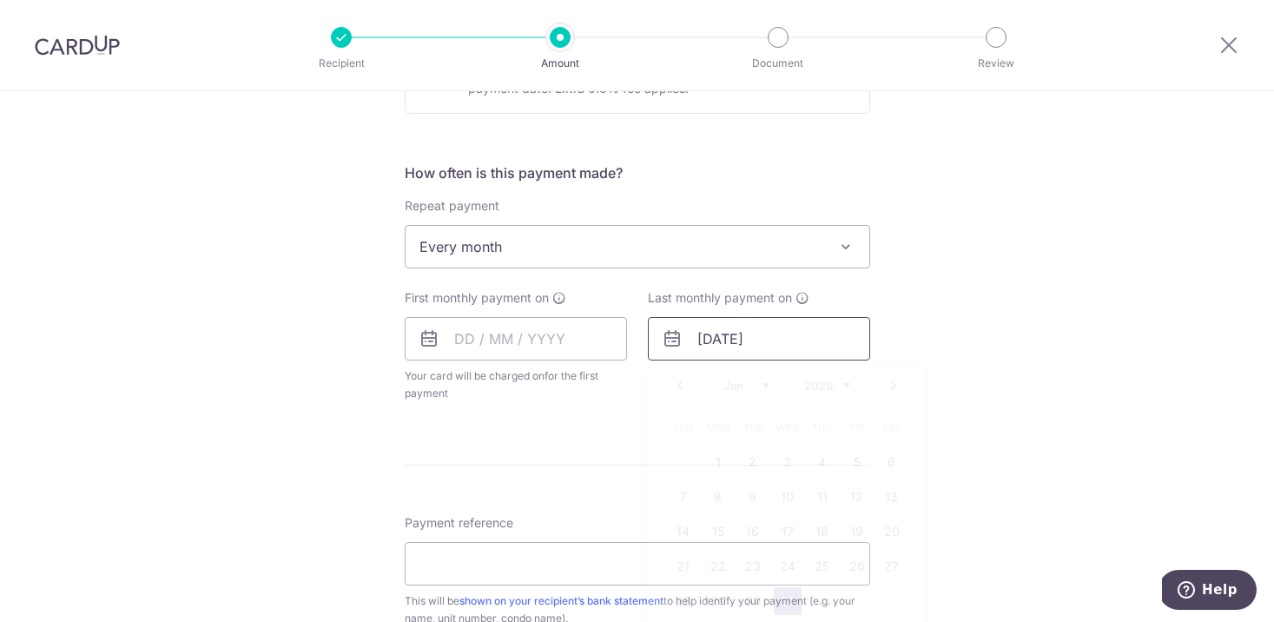
click at [704, 340] on input "31/01/2029" at bounding box center [759, 338] width 222 height 43
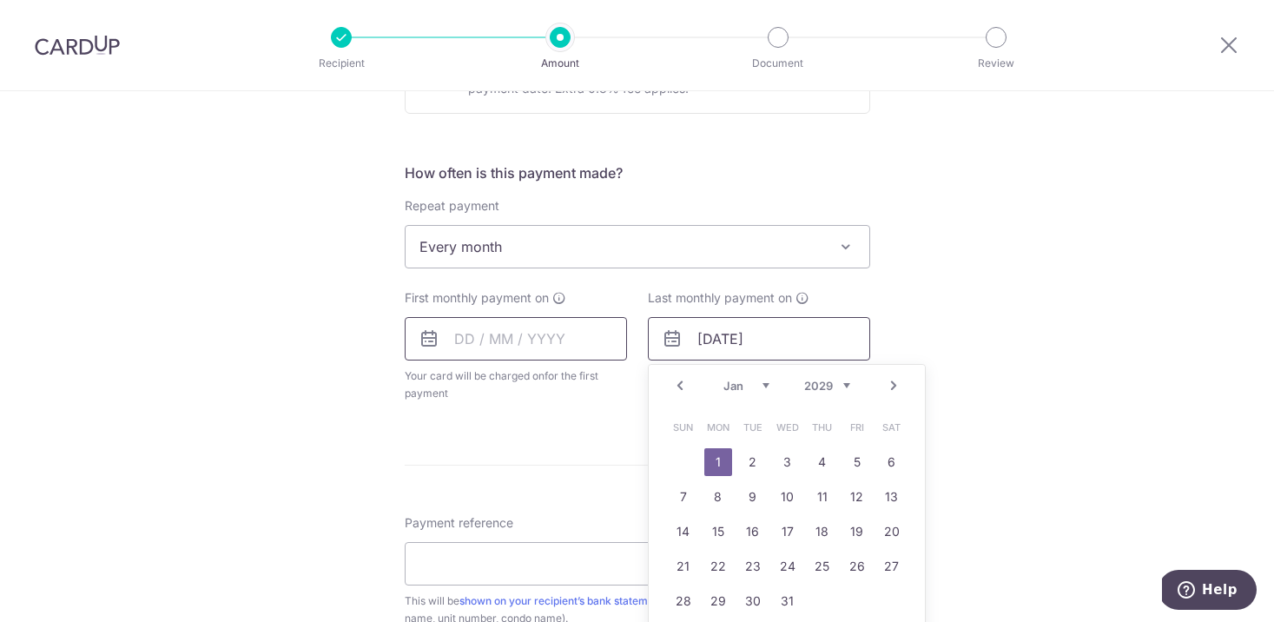
type input "01/01/2029"
click at [470, 340] on input "text" at bounding box center [516, 338] width 222 height 43
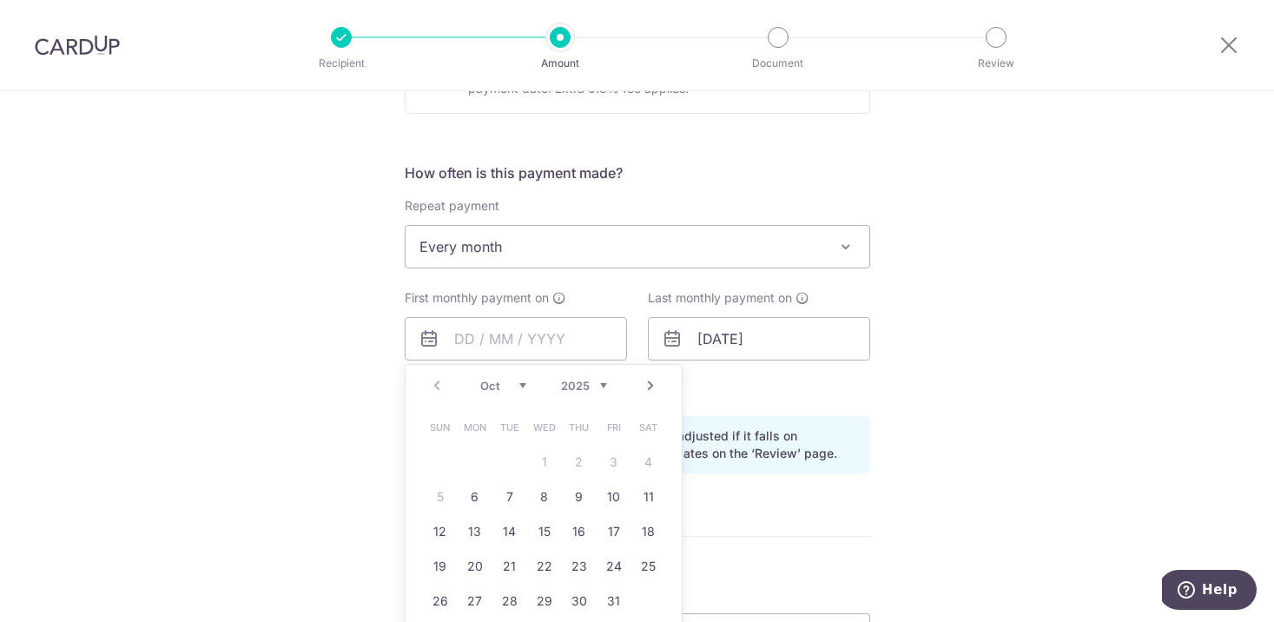
click at [545, 459] on table "Sun Mon Tue Wed Thu Fri Sat 1 2 3 4 5 6 7 8 9 10 11 12 13 14 15 16 17 18 19 20 …" at bounding box center [544, 514] width 243 height 208
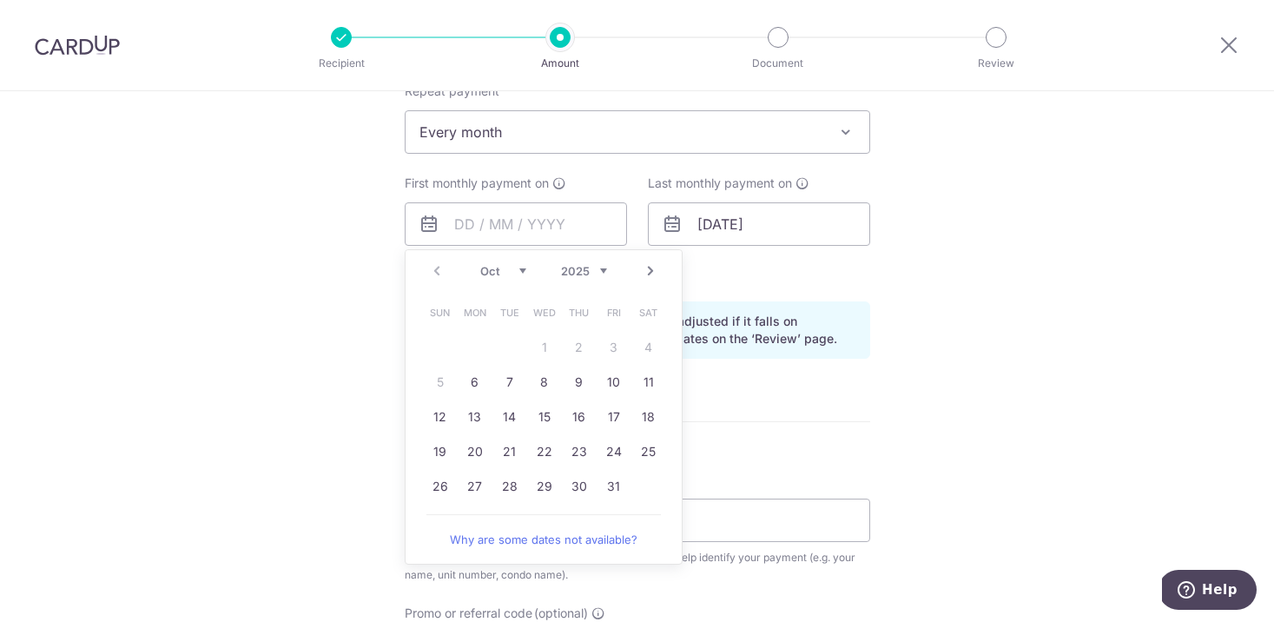
scroll to position [717, 0]
click at [564, 532] on link "Why are some dates not available?" at bounding box center [543, 537] width 235 height 35
click at [651, 271] on link "Next" at bounding box center [650, 269] width 21 height 21
click at [645, 349] on link "1" at bounding box center [649, 346] width 28 height 28
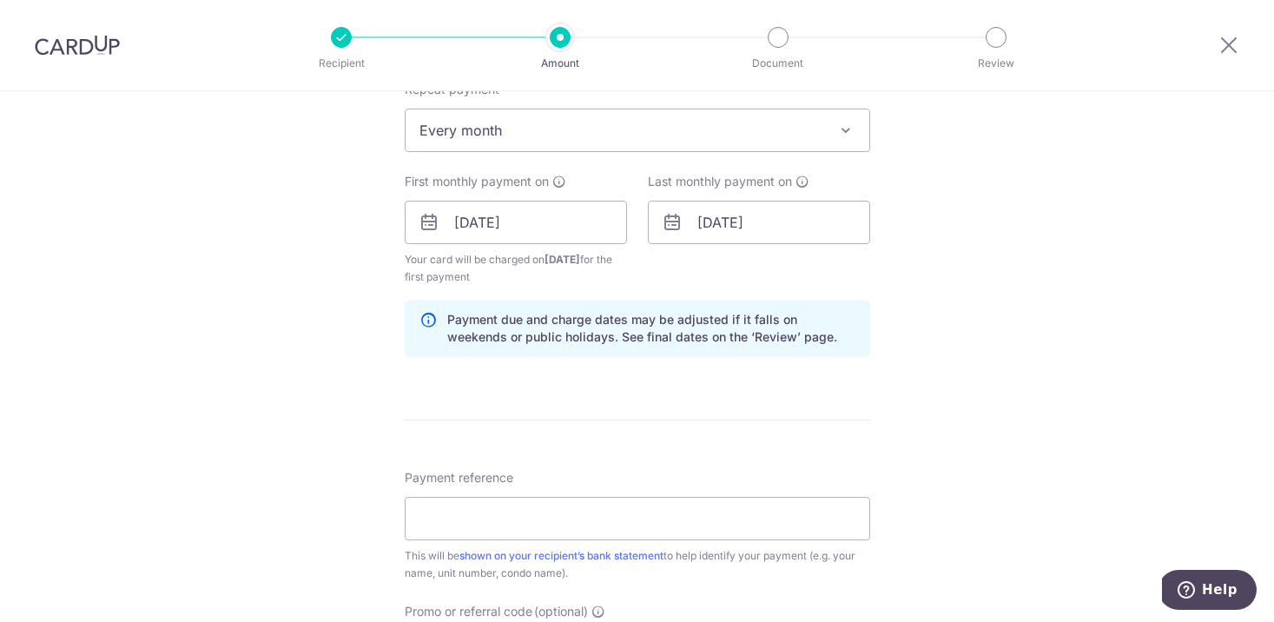
click at [428, 322] on icon at bounding box center [428, 328] width 17 height 35
click at [570, 223] on input "01/11/2025" at bounding box center [516, 222] width 222 height 43
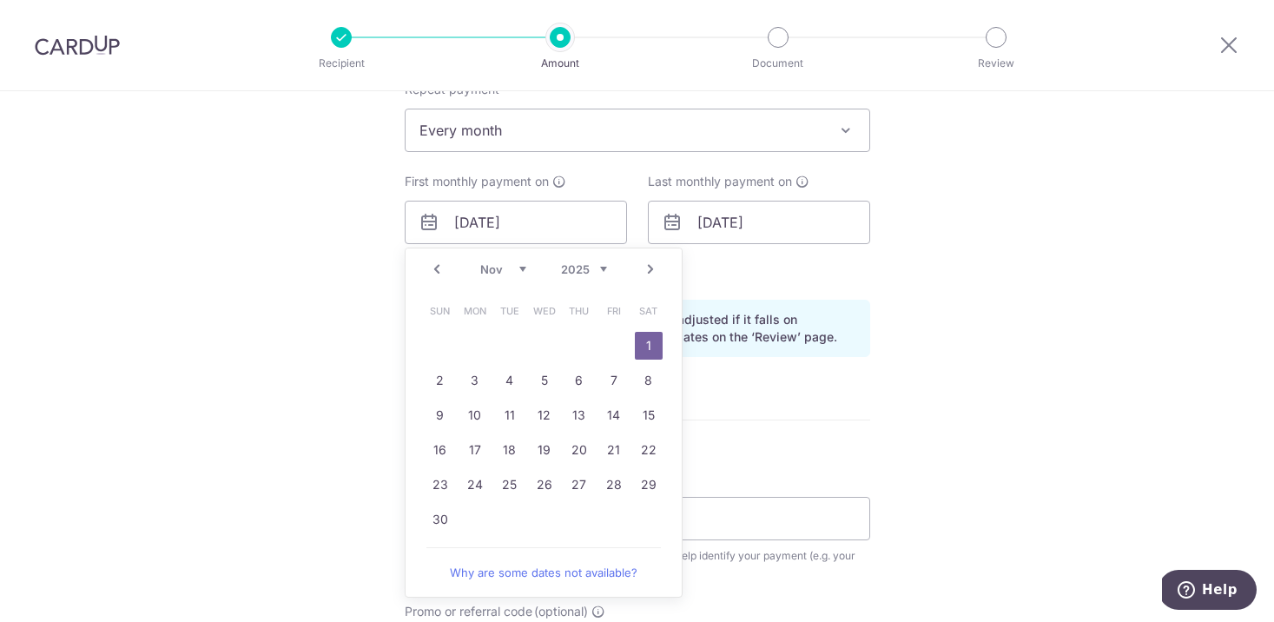
click at [552, 573] on link "Why are some dates not available?" at bounding box center [543, 572] width 235 height 35
click at [432, 268] on link "Prev" at bounding box center [436, 269] width 21 height 21
click at [548, 486] on link "29" at bounding box center [545, 485] width 28 height 28
type input "29/10/2025"
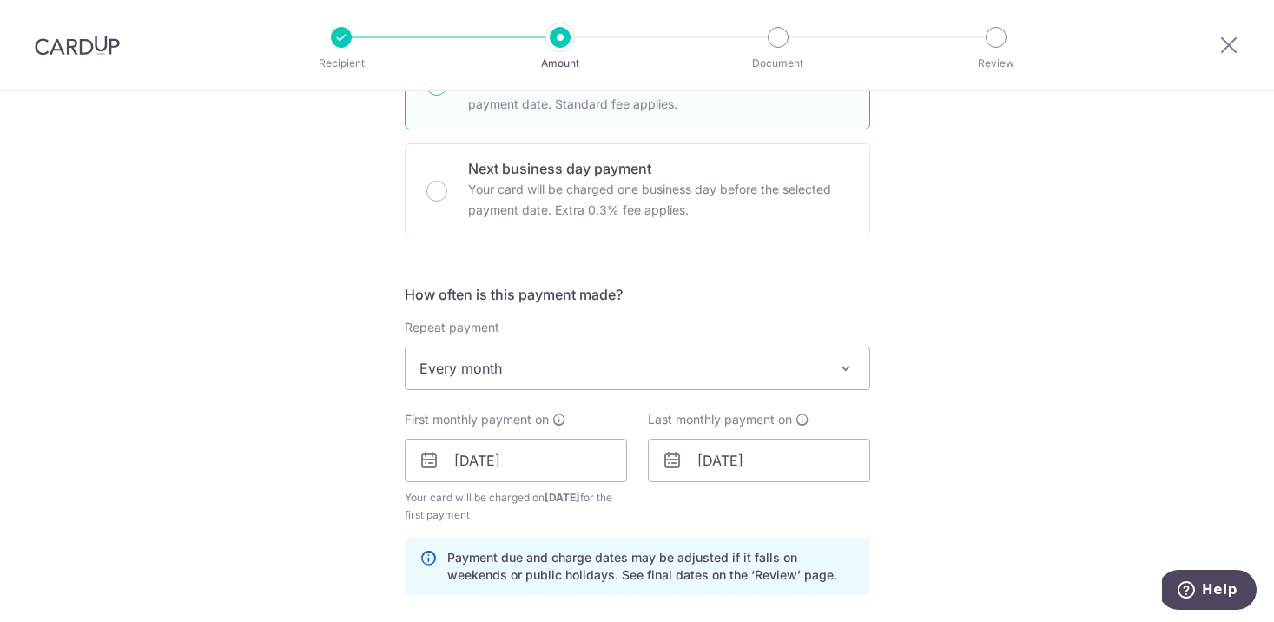
scroll to position [472, 0]
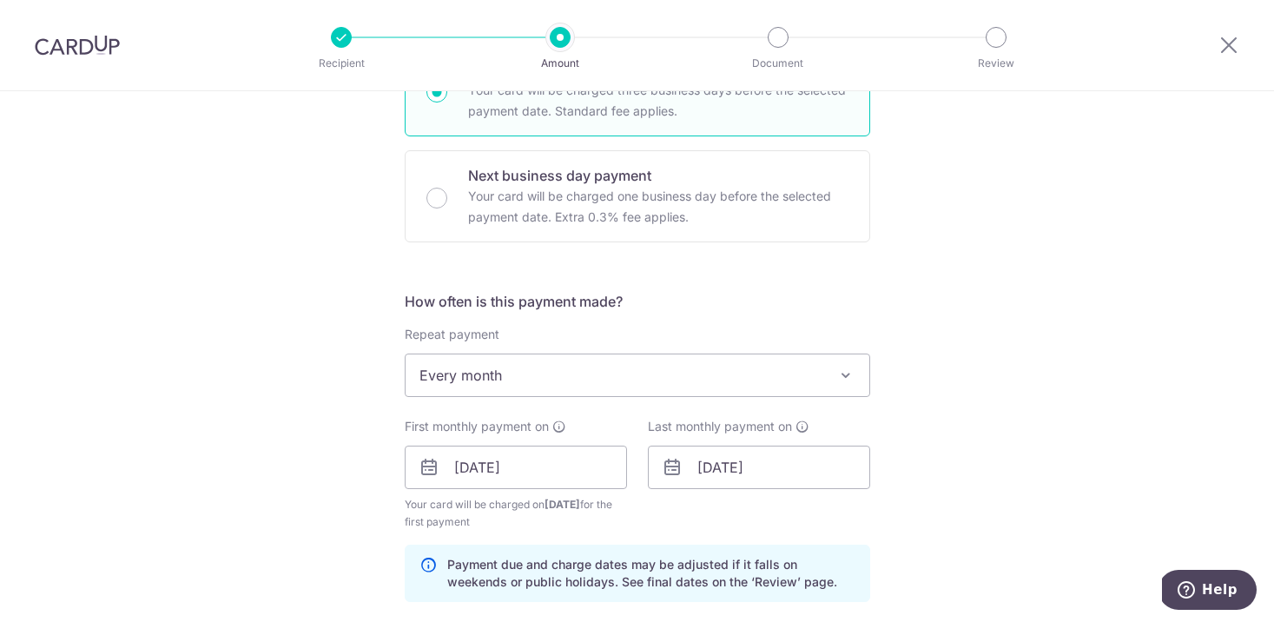
click at [572, 387] on span "Every month" at bounding box center [638, 375] width 464 height 42
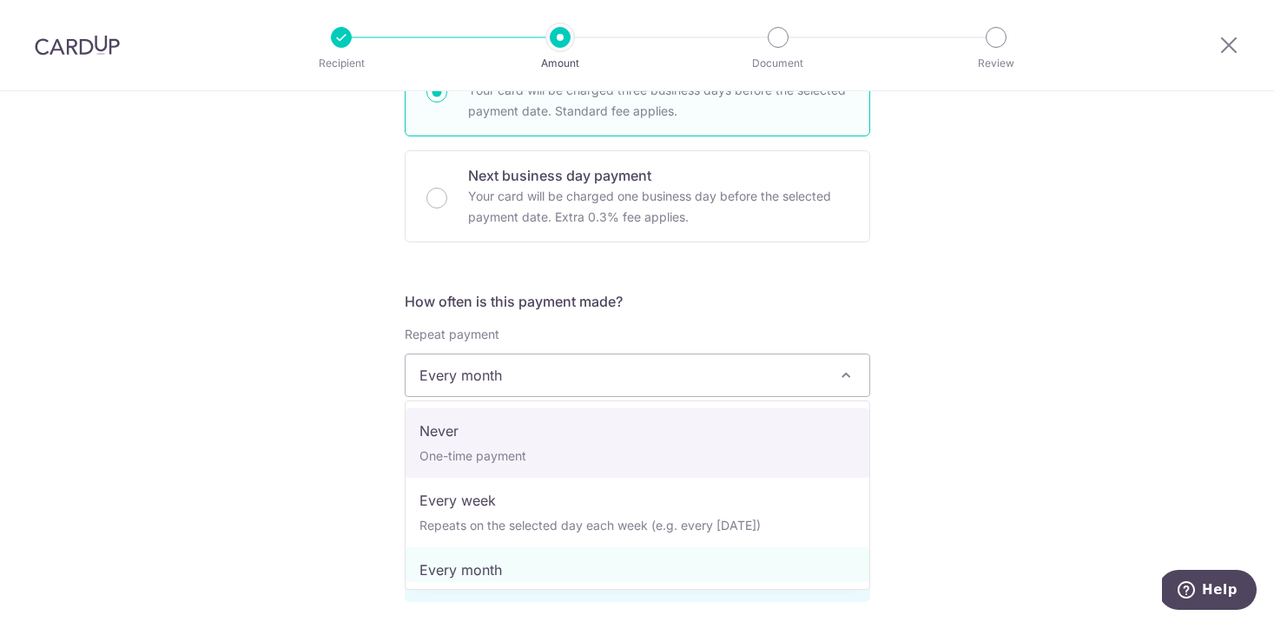
select select "1"
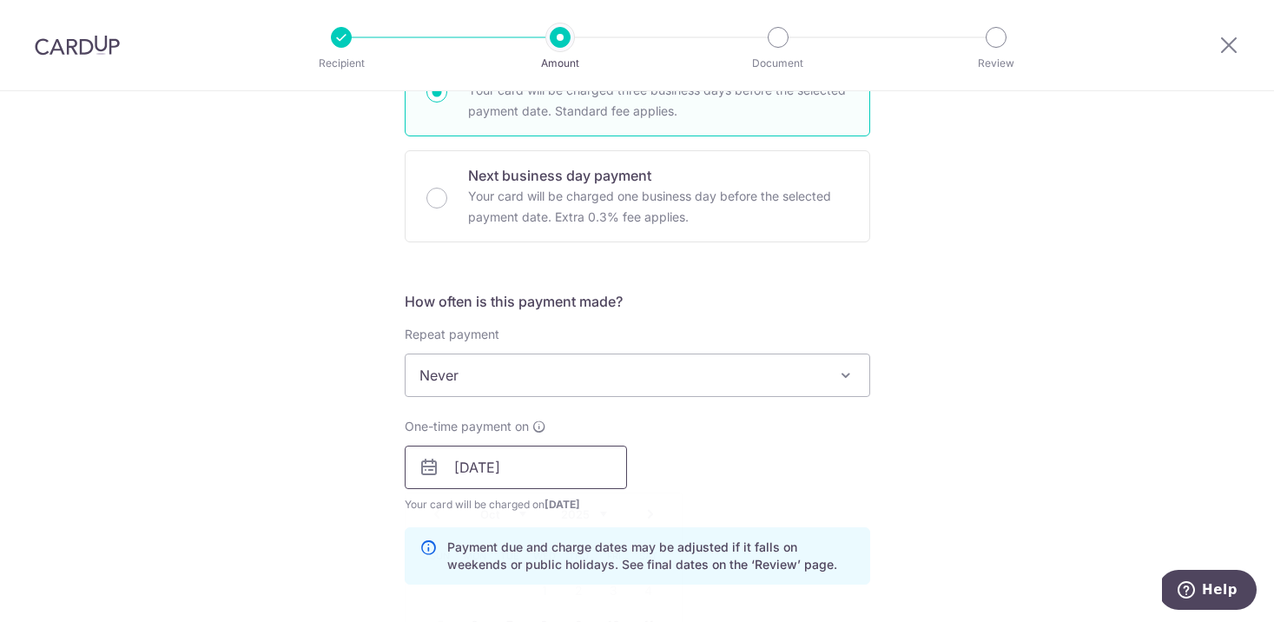
click at [563, 469] on input "[DATE]" at bounding box center [516, 467] width 222 height 43
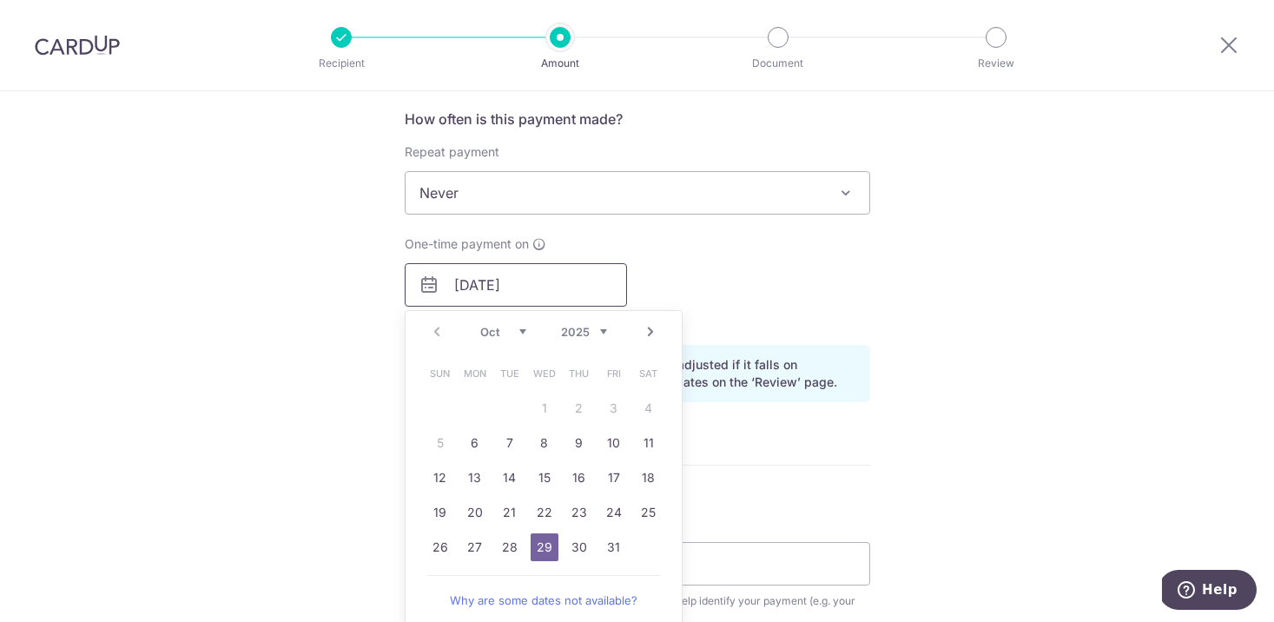
scroll to position [658, 0]
click at [754, 289] on div "One-time payment on 29/10/2025 Prev Next Oct Nov Dec 2025 2026 2027 2028 2029 2…" at bounding box center [637, 280] width 486 height 96
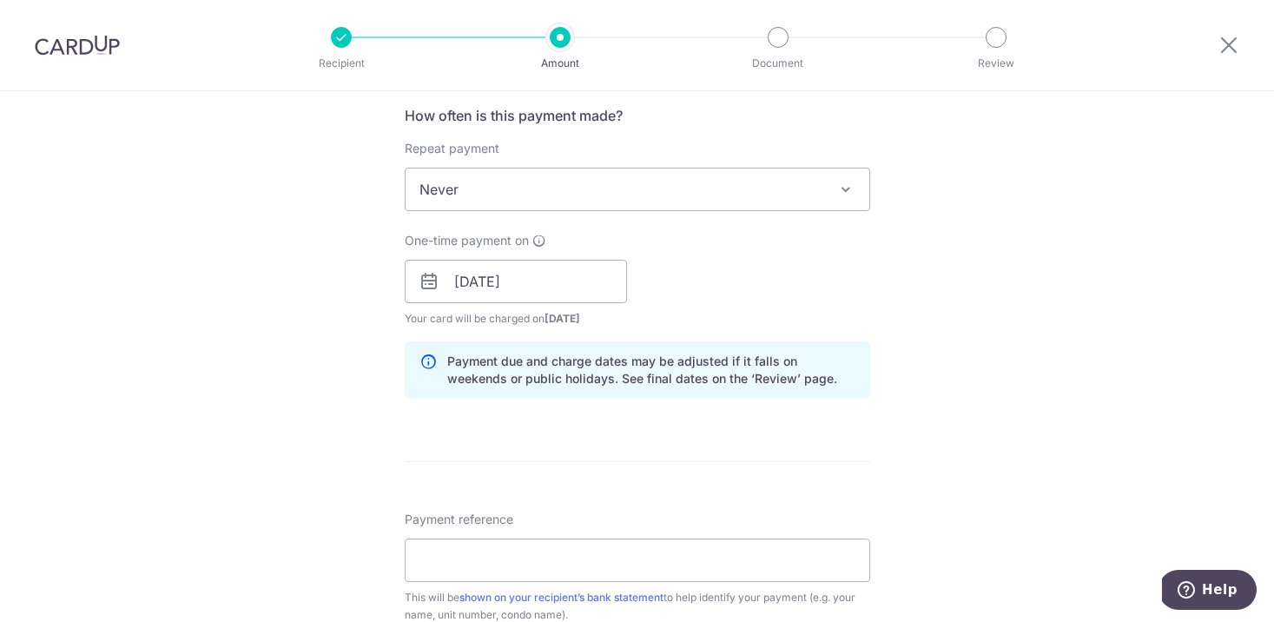
click at [428, 361] on icon at bounding box center [428, 370] width 17 height 35
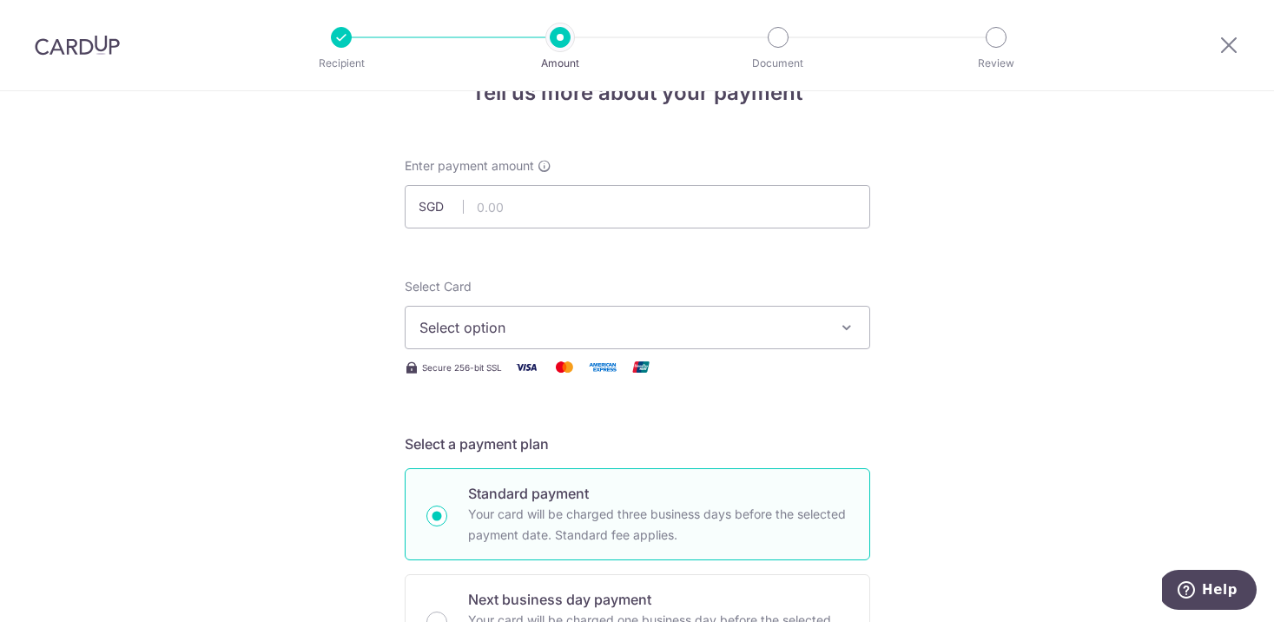
scroll to position [10, 0]
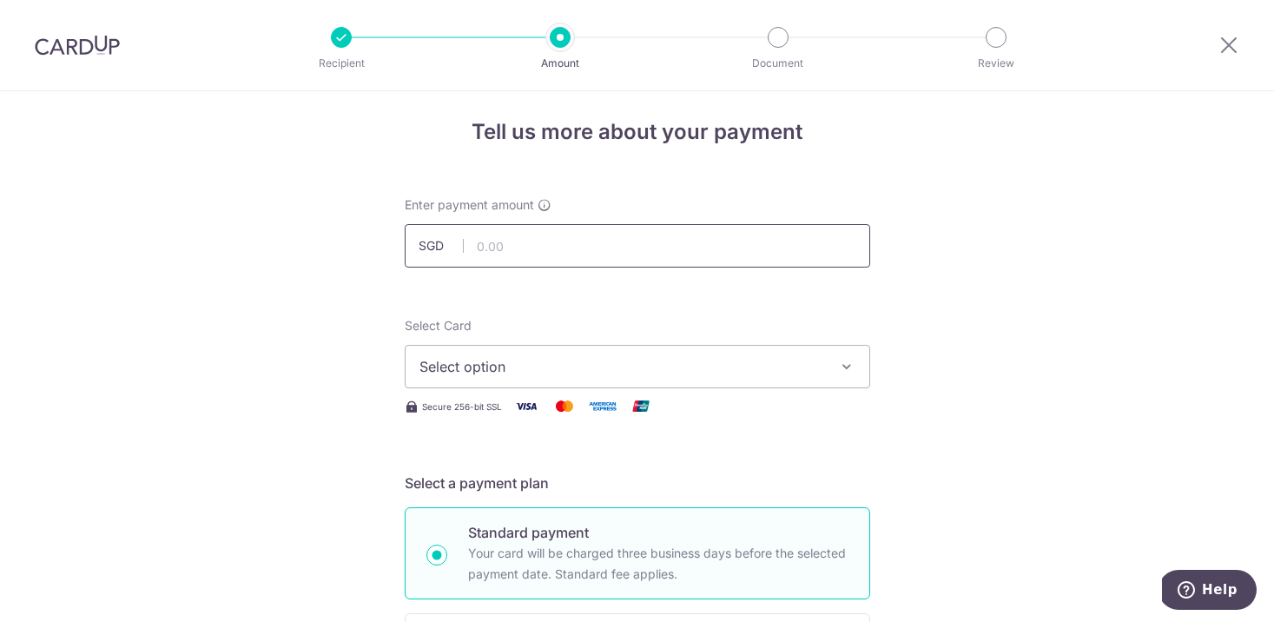
click at [633, 254] on input "text" at bounding box center [638, 245] width 466 height 43
type input "1.00"
click at [552, 367] on span "Select option" at bounding box center [622, 366] width 405 height 21
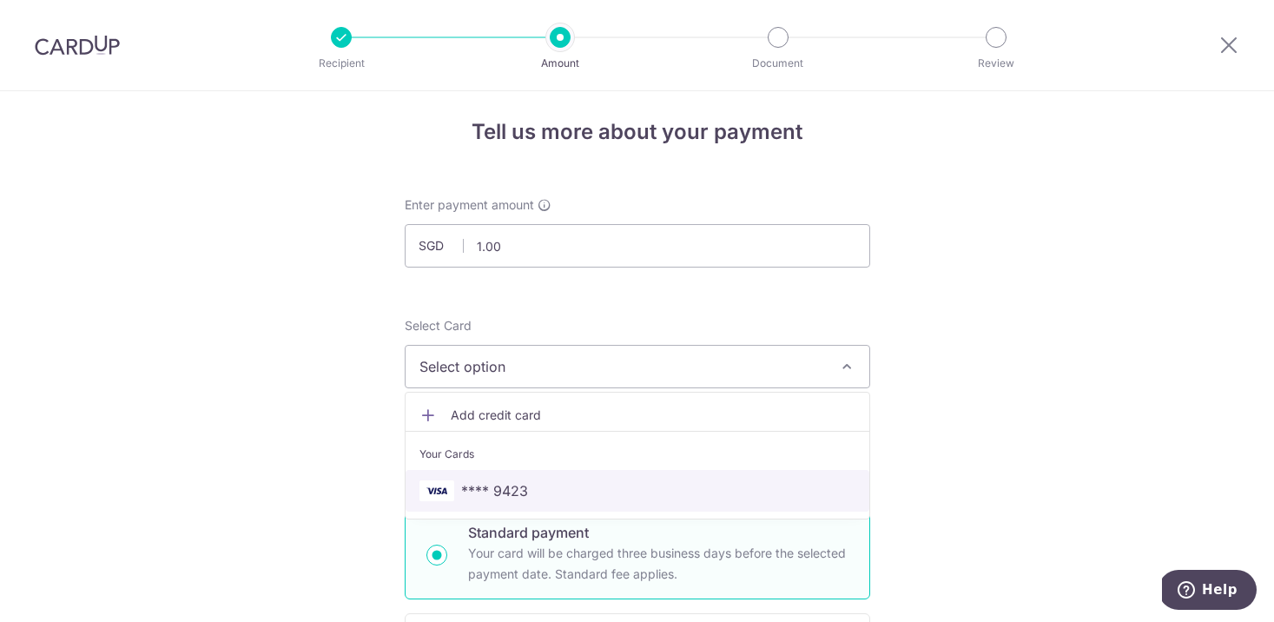
click at [536, 480] on span "**** 9423" at bounding box center [638, 490] width 436 height 21
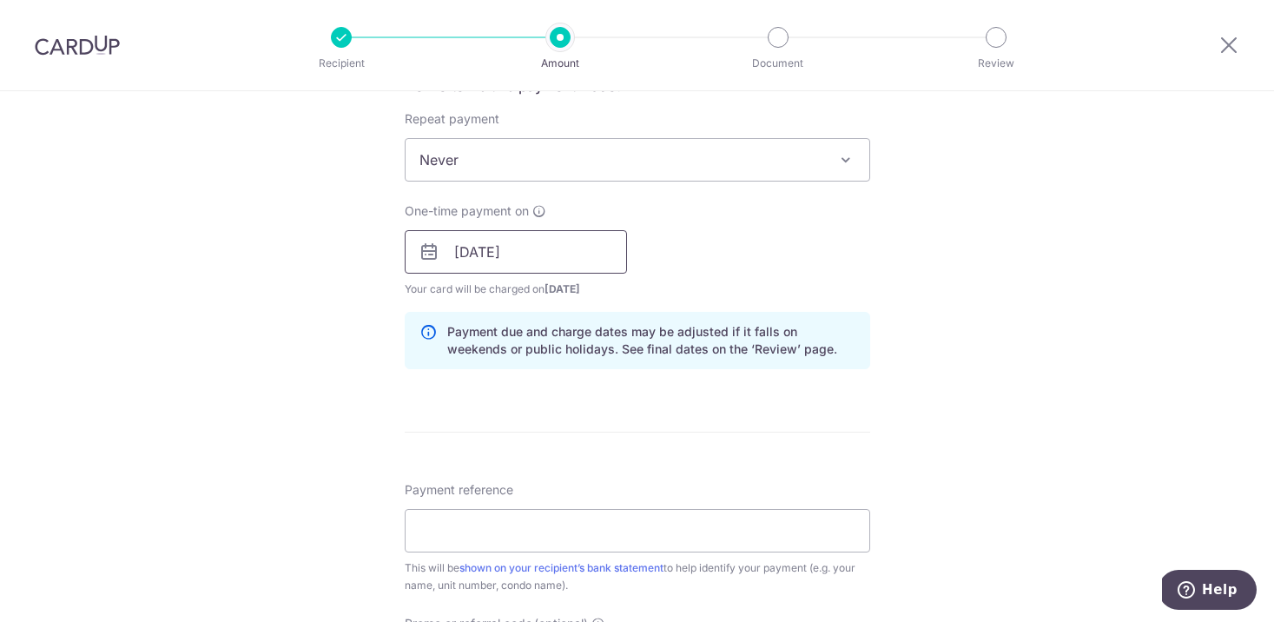
scroll to position [776, 0]
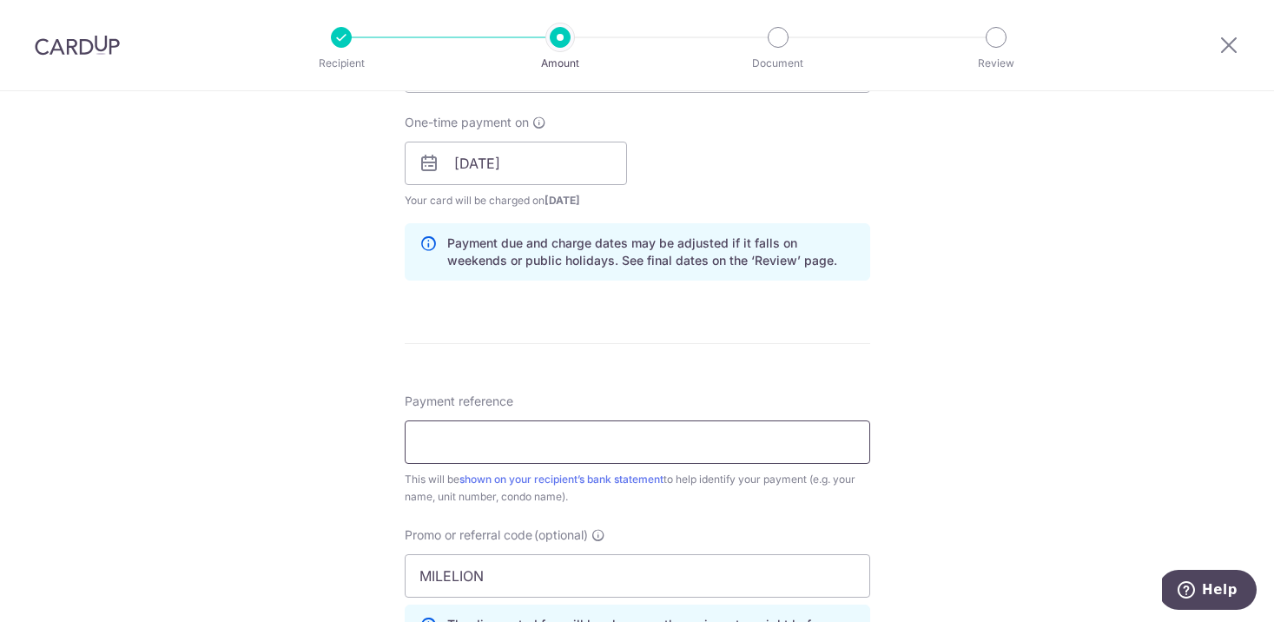
click at [519, 433] on input "Payment reference" at bounding box center [638, 441] width 466 height 43
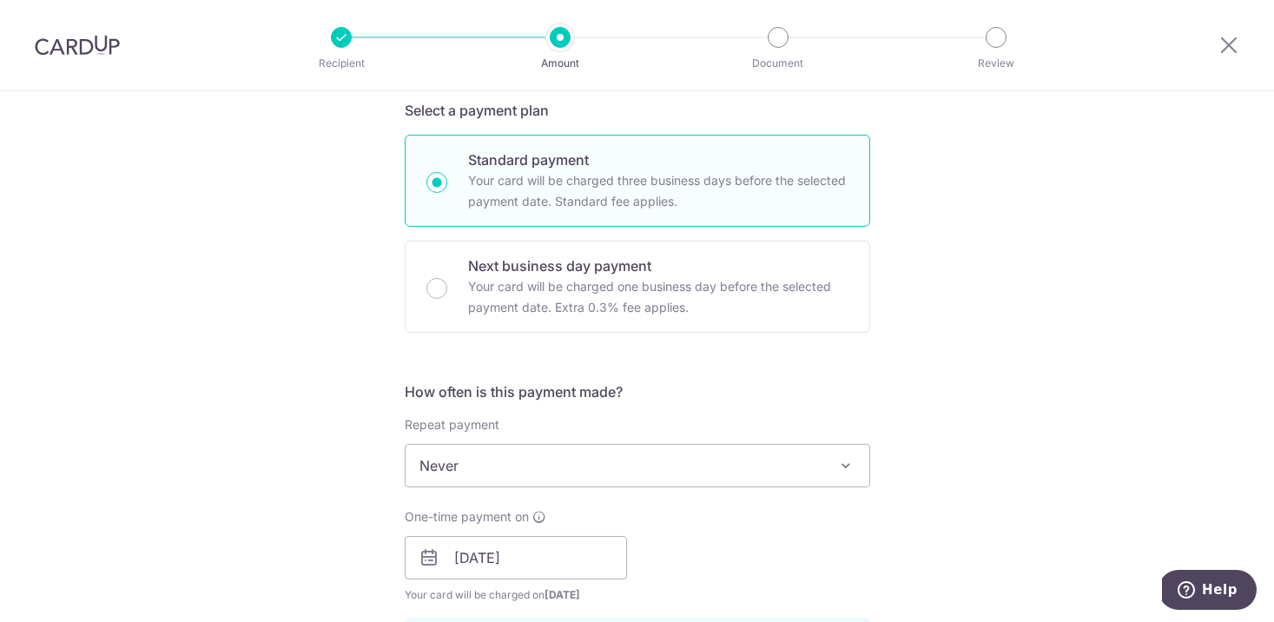
scroll to position [0, 0]
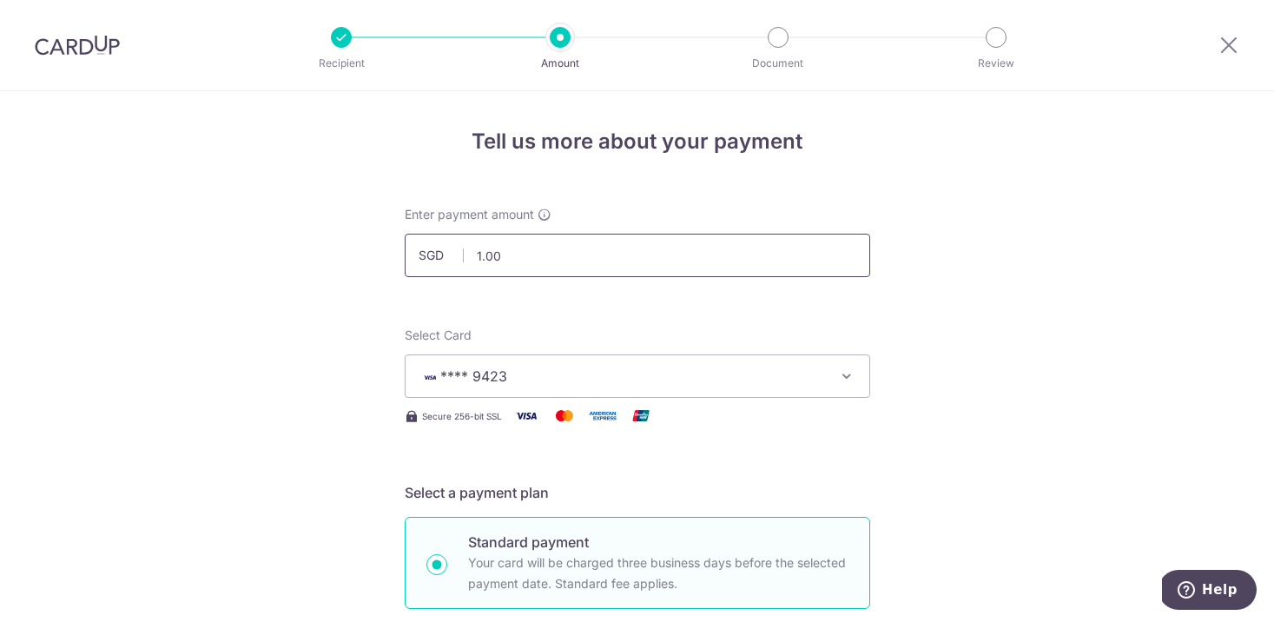
type input "ALIGNBRACESCLINIC PARKWAY"
drag, startPoint x: 522, startPoint y: 251, endPoint x: 439, endPoint y: 251, distance: 83.4
click at [439, 251] on div "SGD 1.00 1.00" at bounding box center [638, 255] width 466 height 43
type input "131.00"
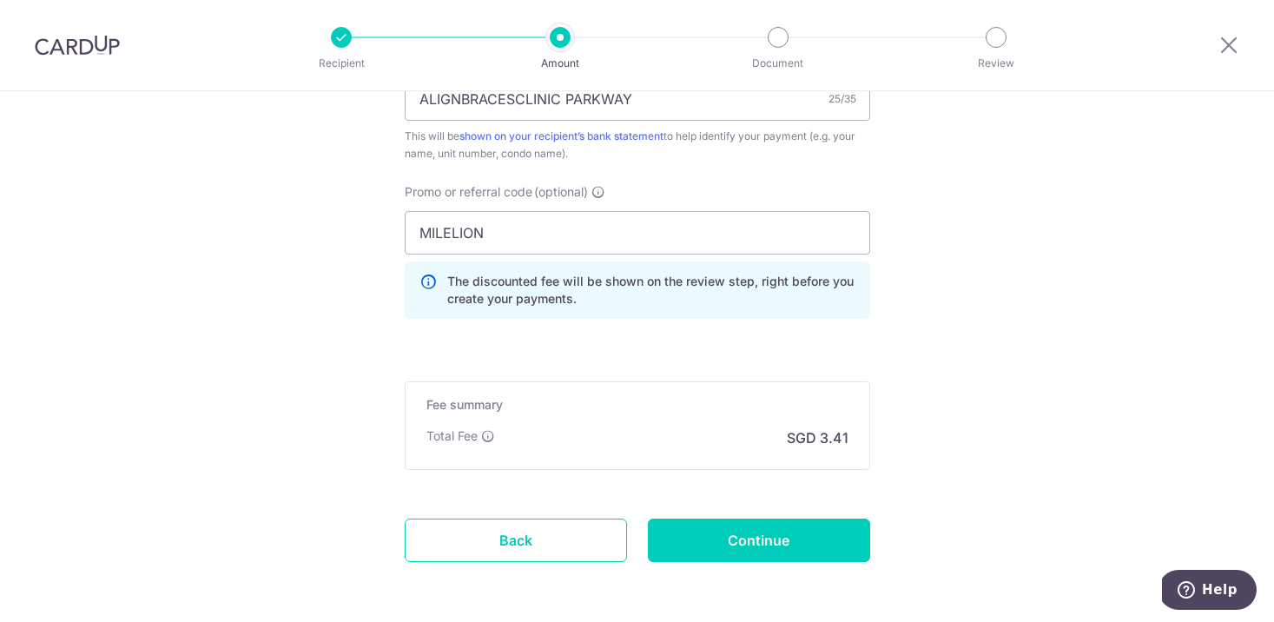
scroll to position [1190, 0]
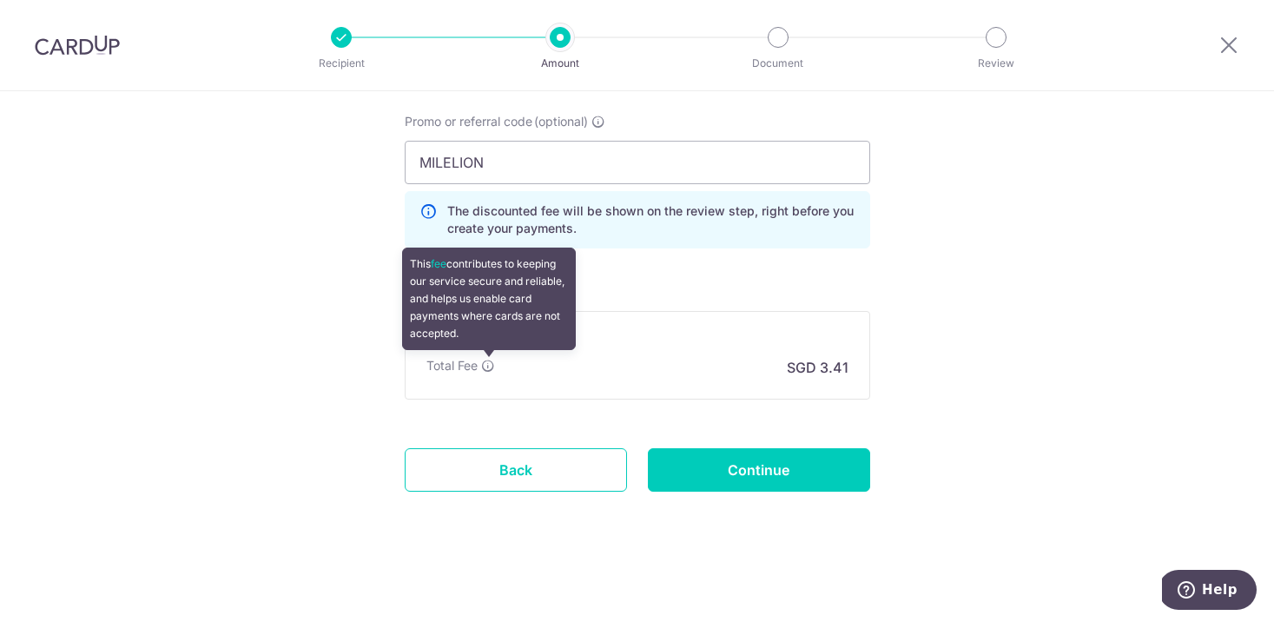
click at [493, 367] on icon at bounding box center [488, 366] width 14 height 14
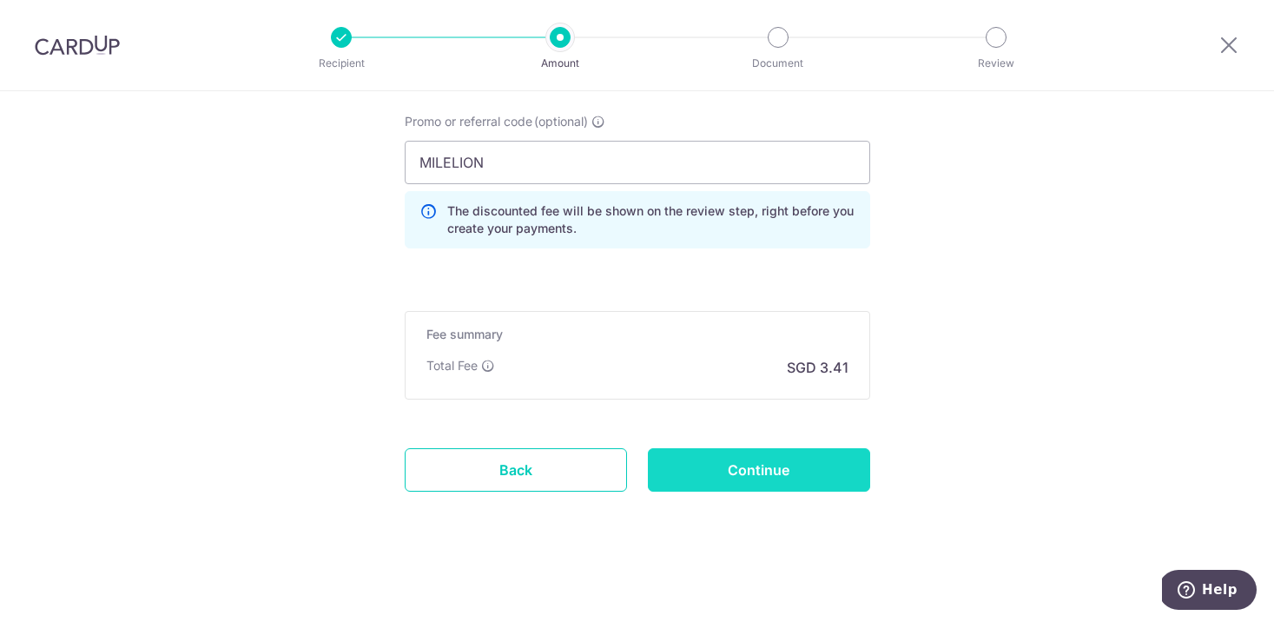
click at [729, 466] on input "Continue" at bounding box center [759, 469] width 222 height 43
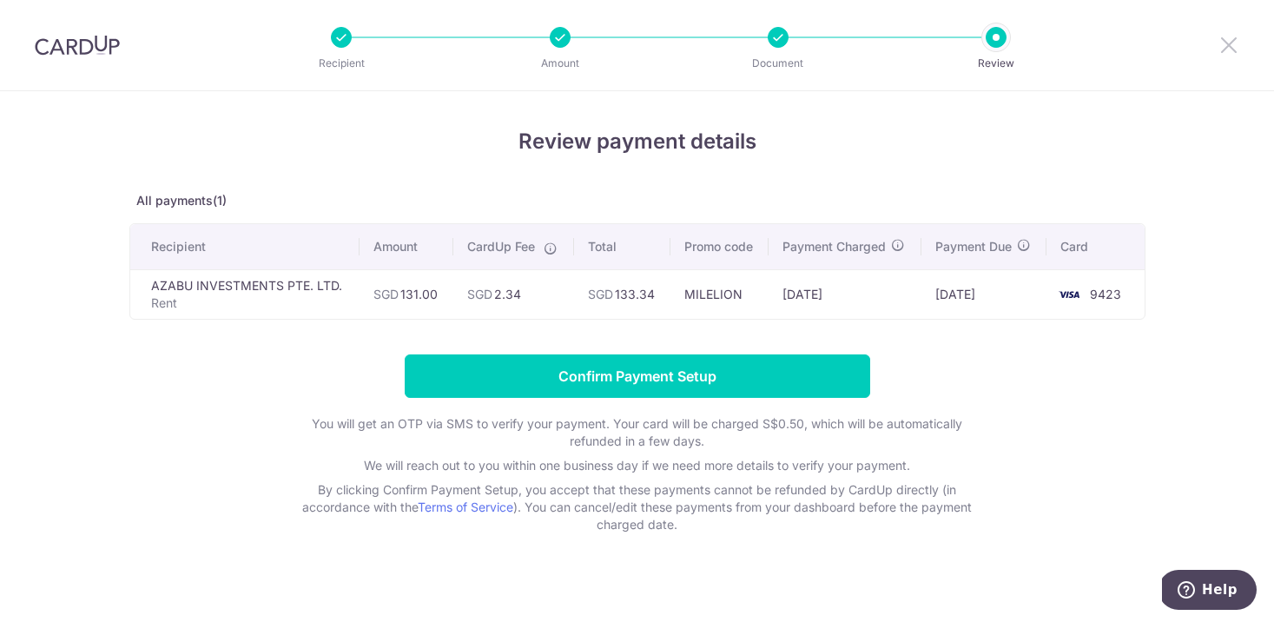
click at [1226, 41] on icon at bounding box center [1229, 45] width 21 height 22
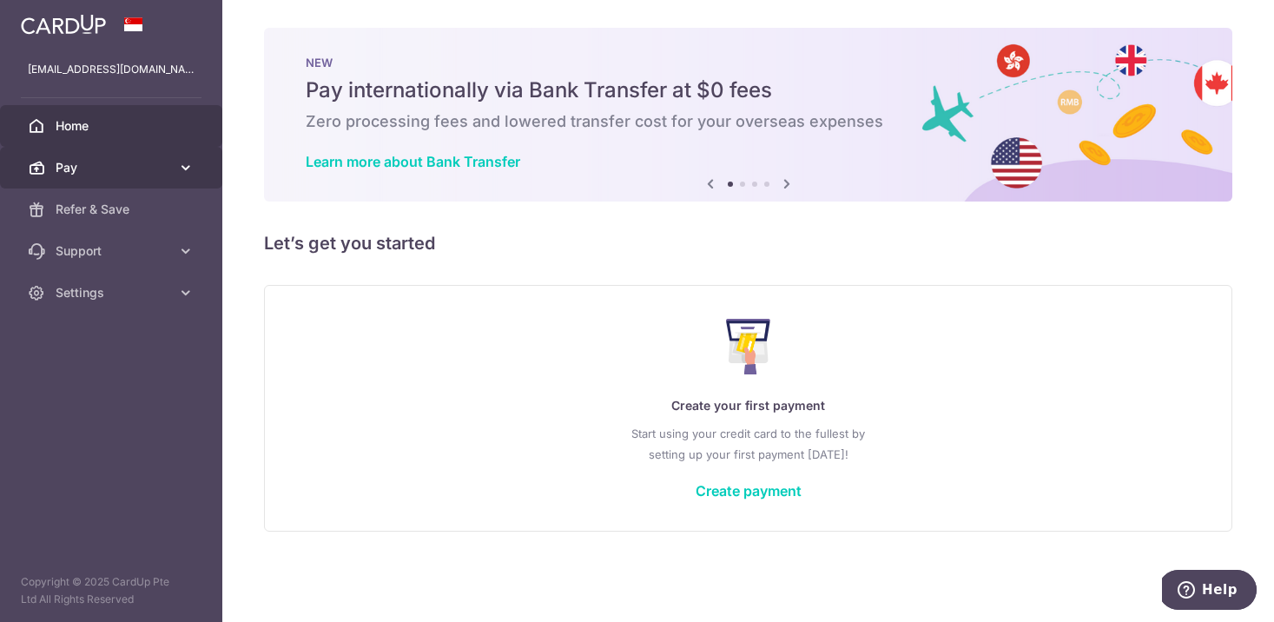
click at [101, 175] on span "Pay" at bounding box center [113, 167] width 115 height 17
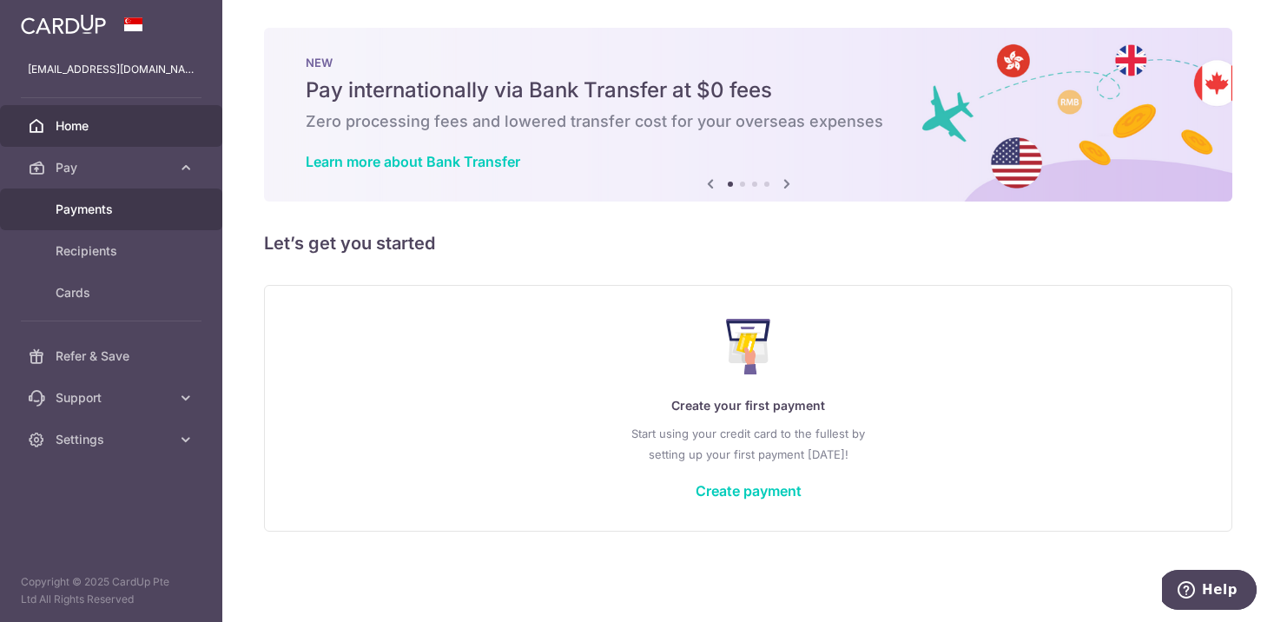
click at [102, 206] on span "Payments" at bounding box center [113, 209] width 115 height 17
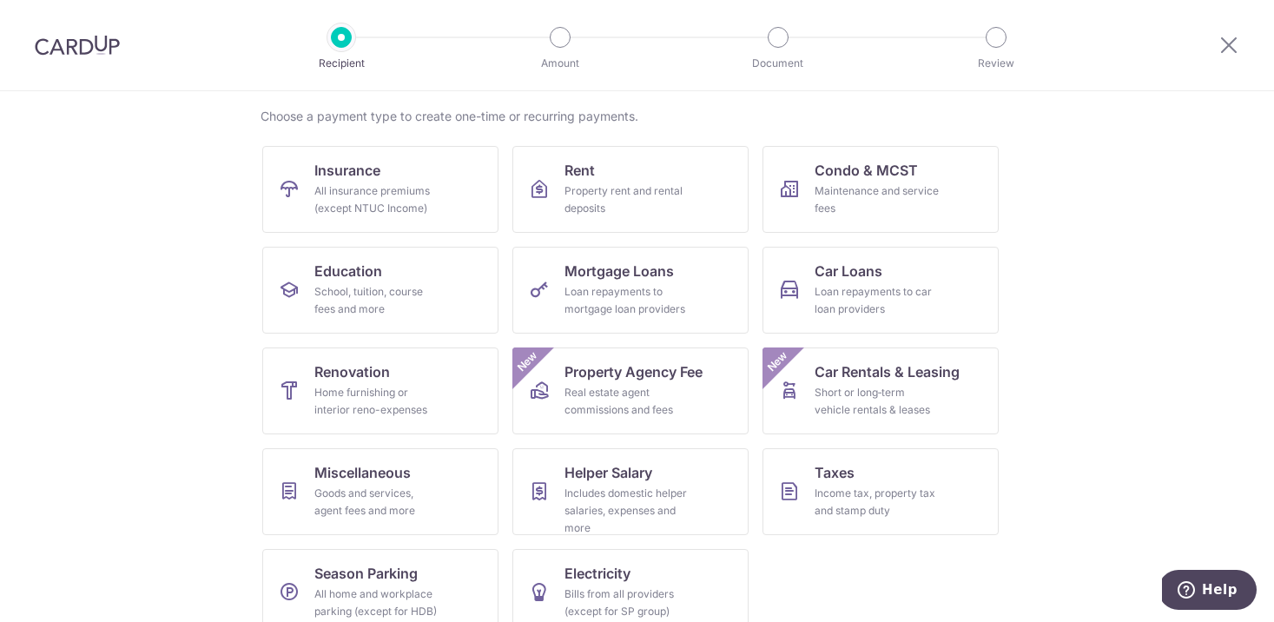
scroll to position [126, 0]
